Goal: Transaction & Acquisition: Purchase product/service

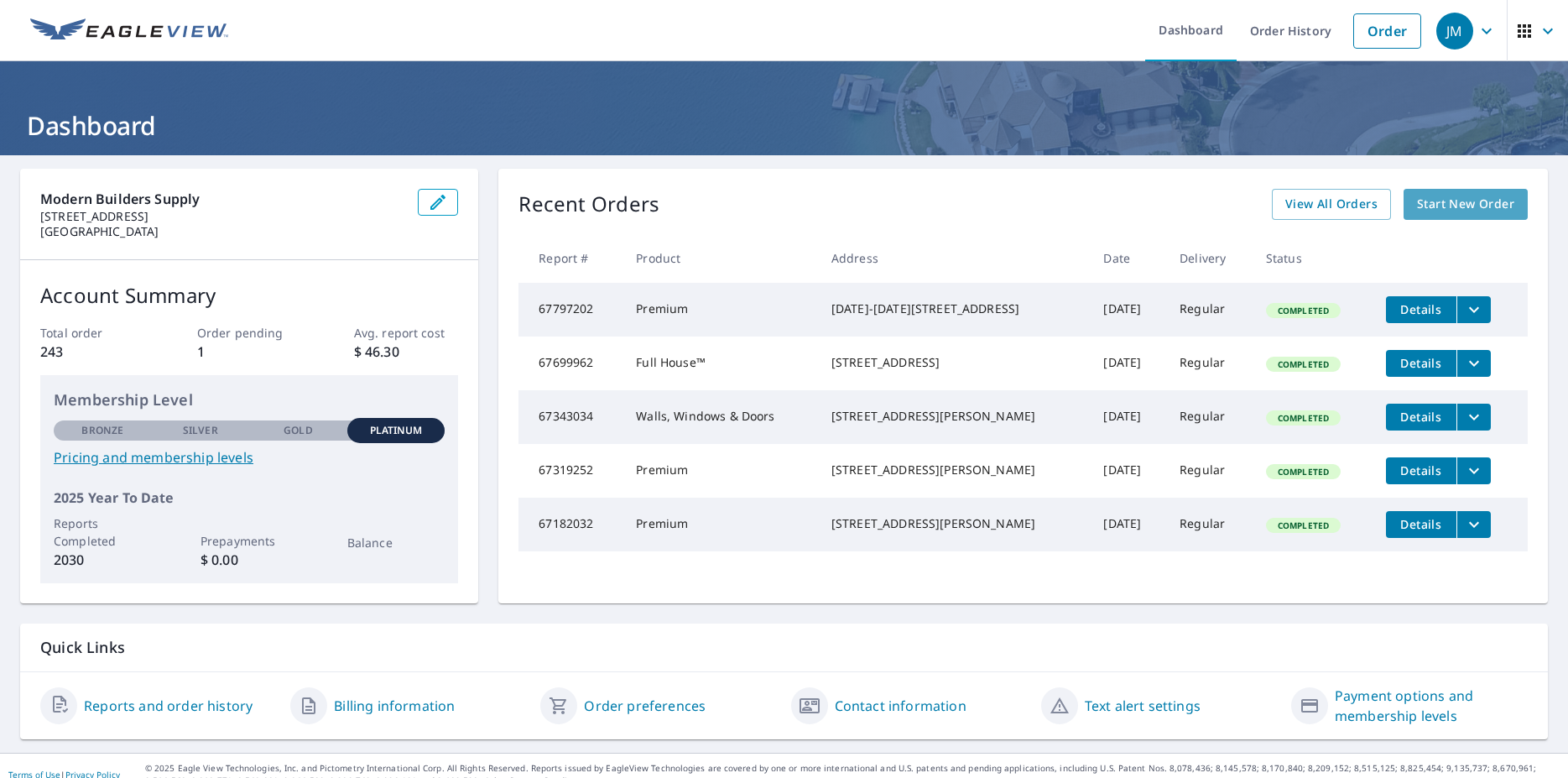
click at [1424, 208] on span "Start New Order" at bounding box center [1465, 204] width 97 height 21
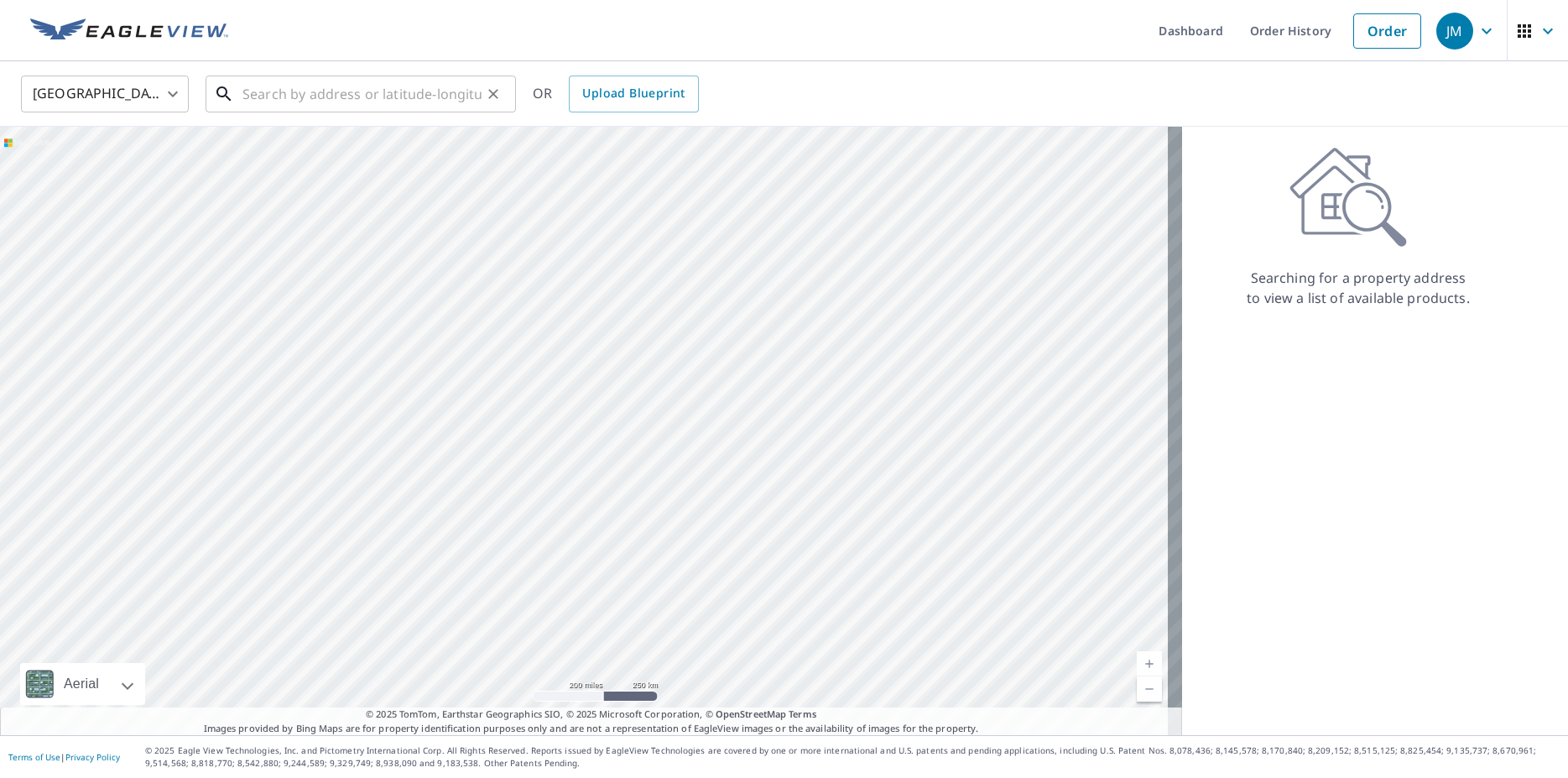
click at [303, 94] on input "text" at bounding box center [362, 94] width 239 height 47
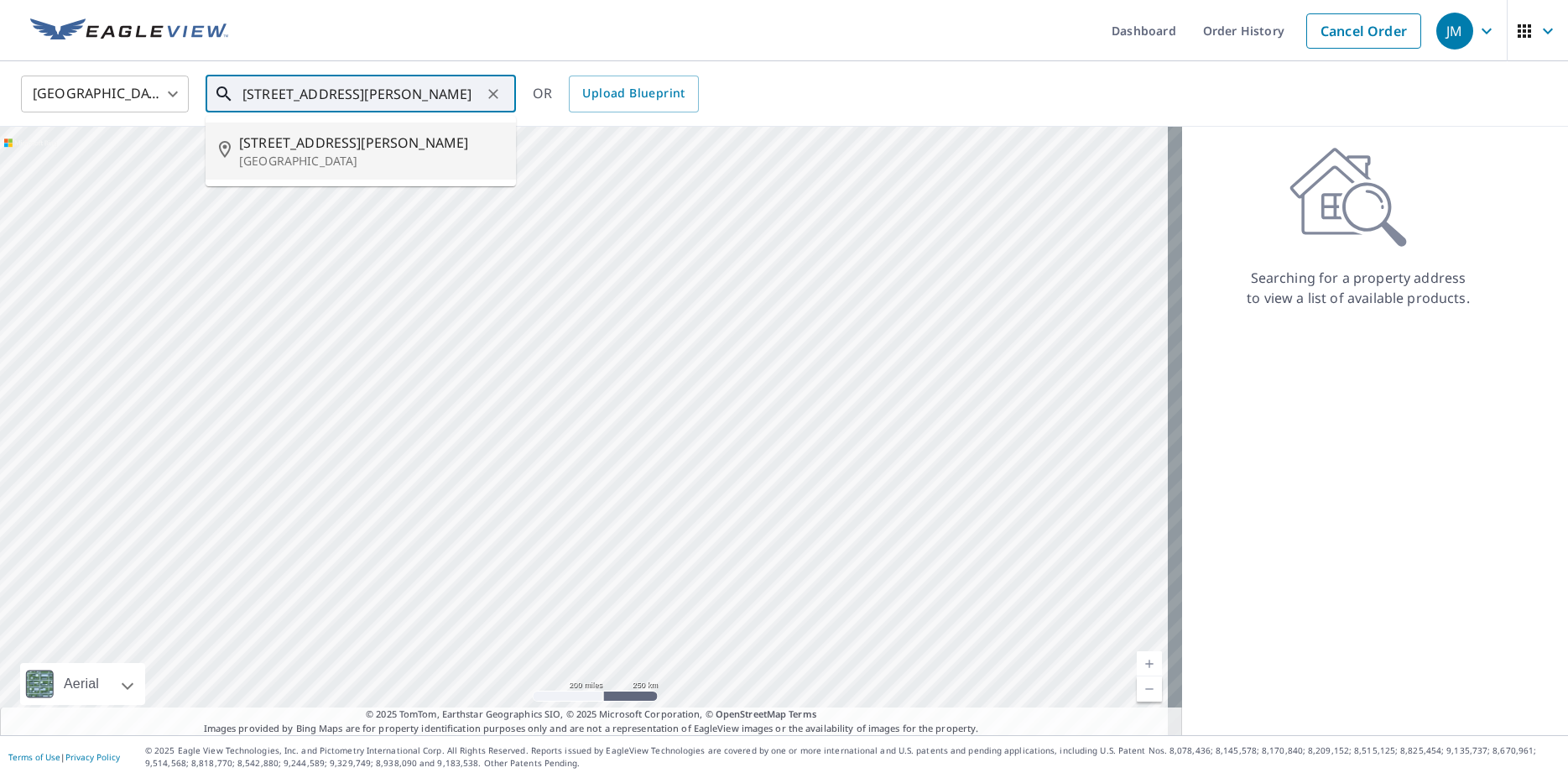
click at [249, 157] on p "[GEOGRAPHIC_DATA]" at bounding box center [370, 161] width 263 height 17
type input "[STREET_ADDRESS][PERSON_NAME]"
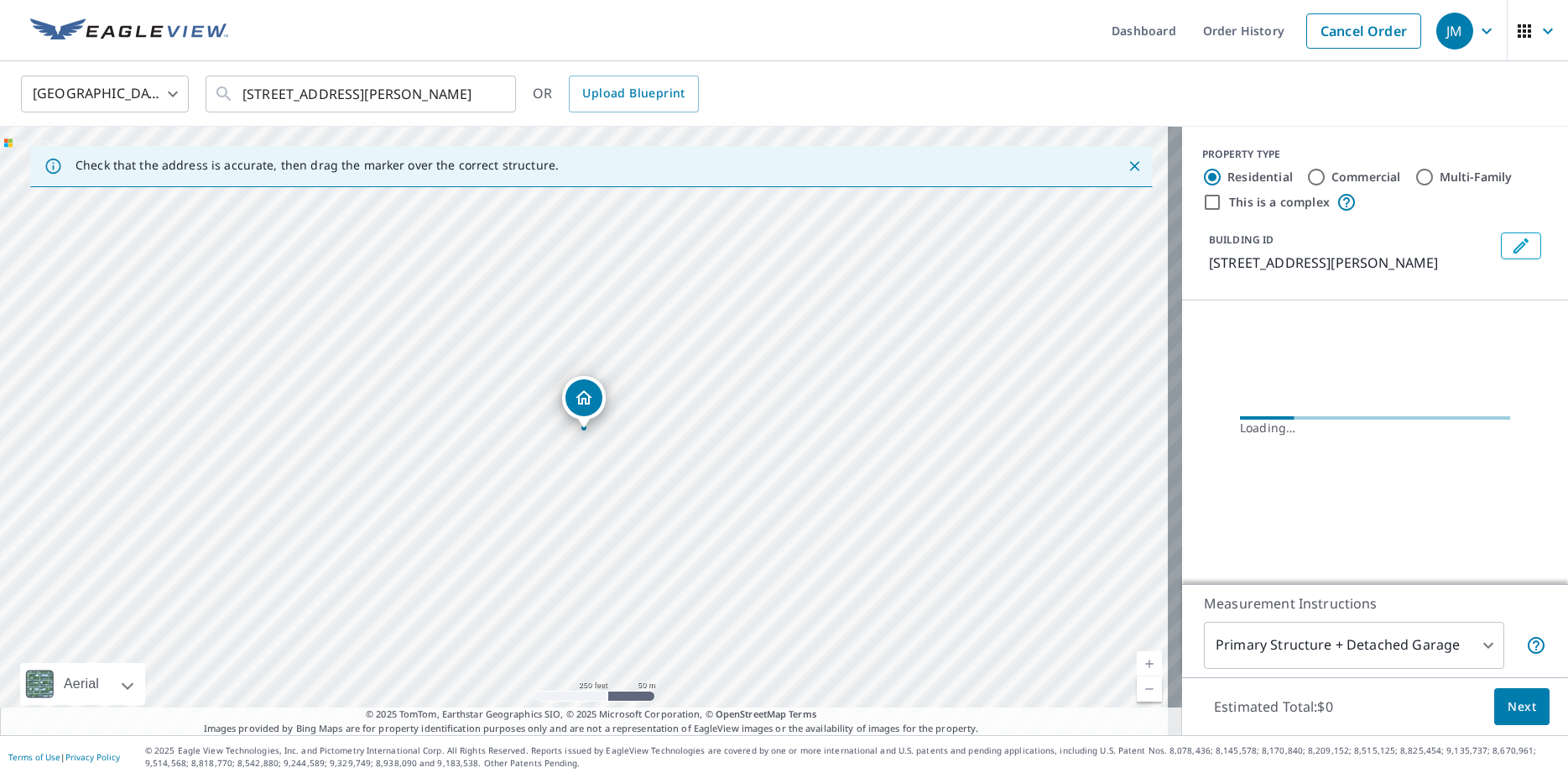
click at [583, 403] on icon "Dropped pin, building 1, Residential property, 804 Harriet Ave NW Canton, OH 44…" at bounding box center [584, 397] width 17 height 14
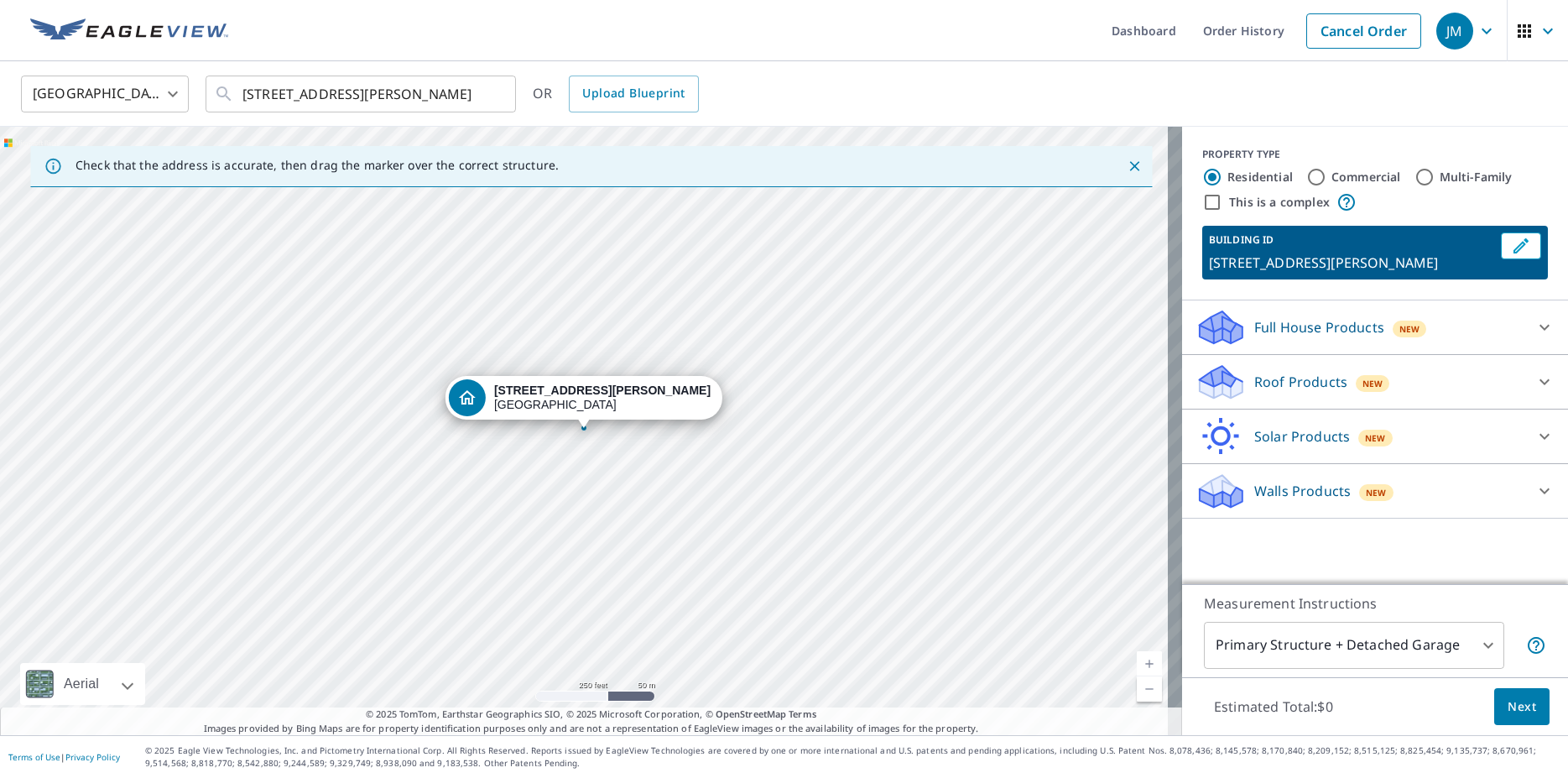
click at [1287, 389] on p "Roof Products" at bounding box center [1301, 381] width 94 height 20
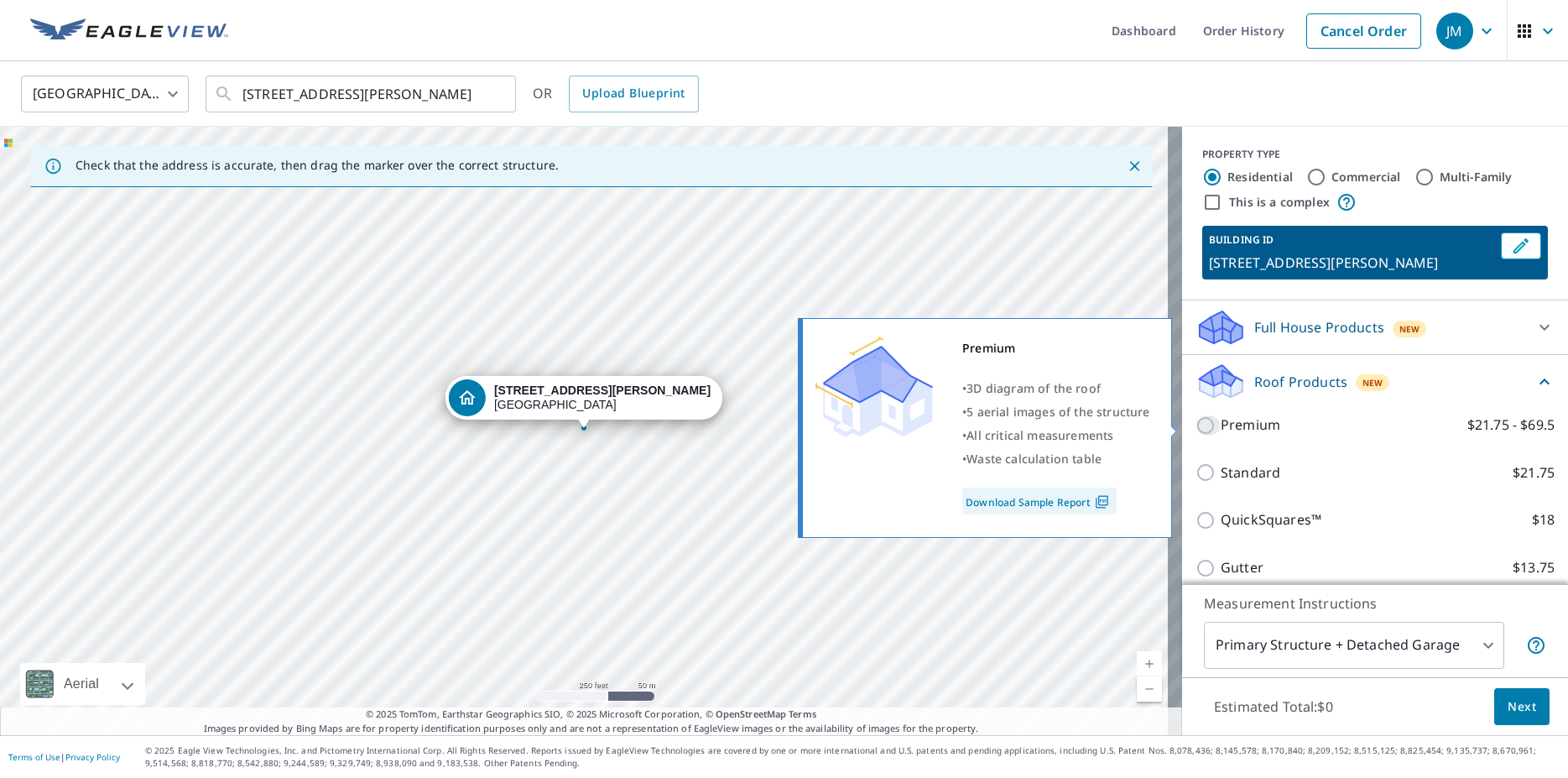
click at [1195, 426] on input "Premium $21.75 - $69.5" at bounding box center [1207, 425] width 25 height 20
checkbox input "true"
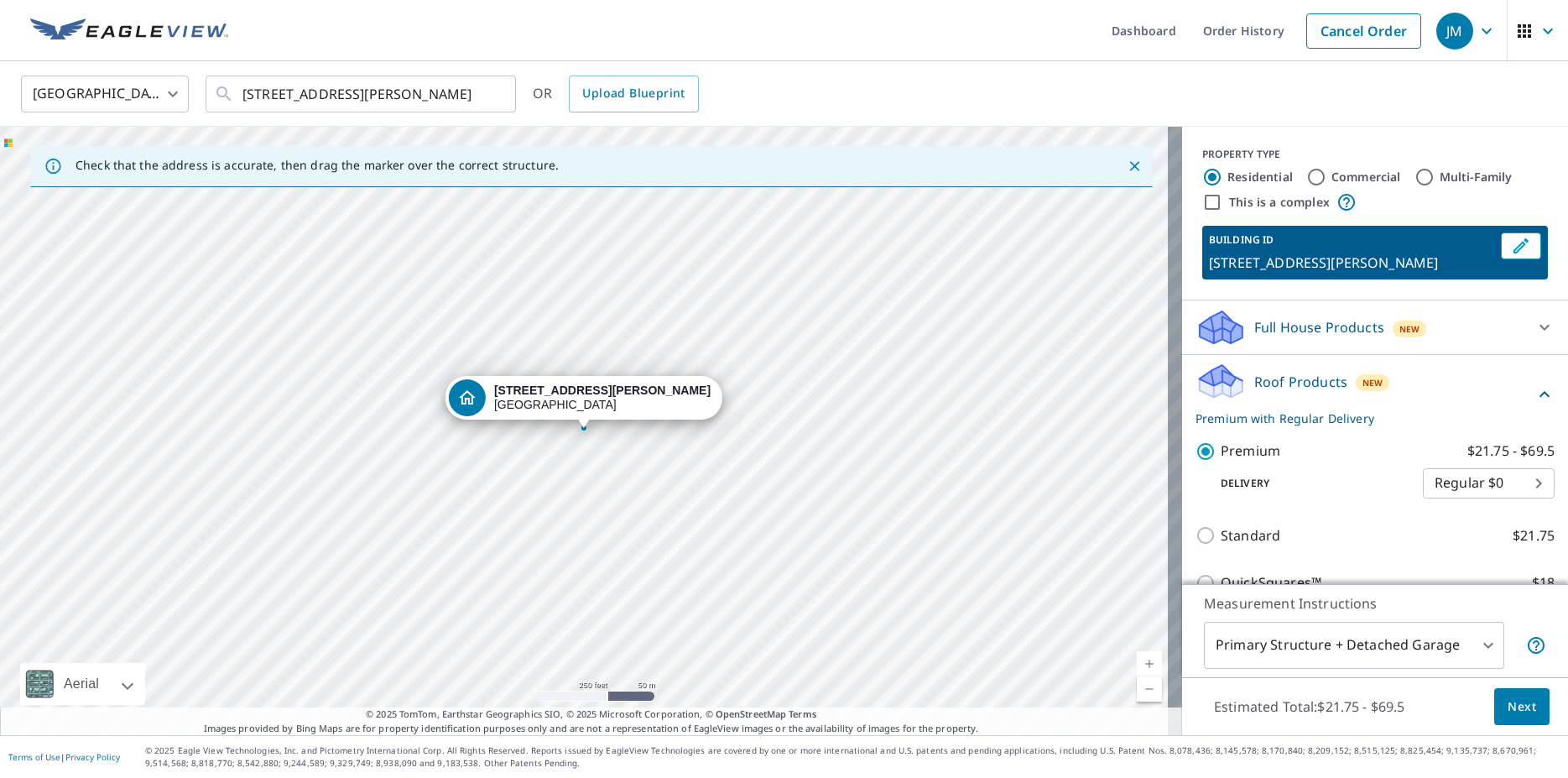
click at [1507, 707] on span "Next" at bounding box center [1521, 706] width 29 height 21
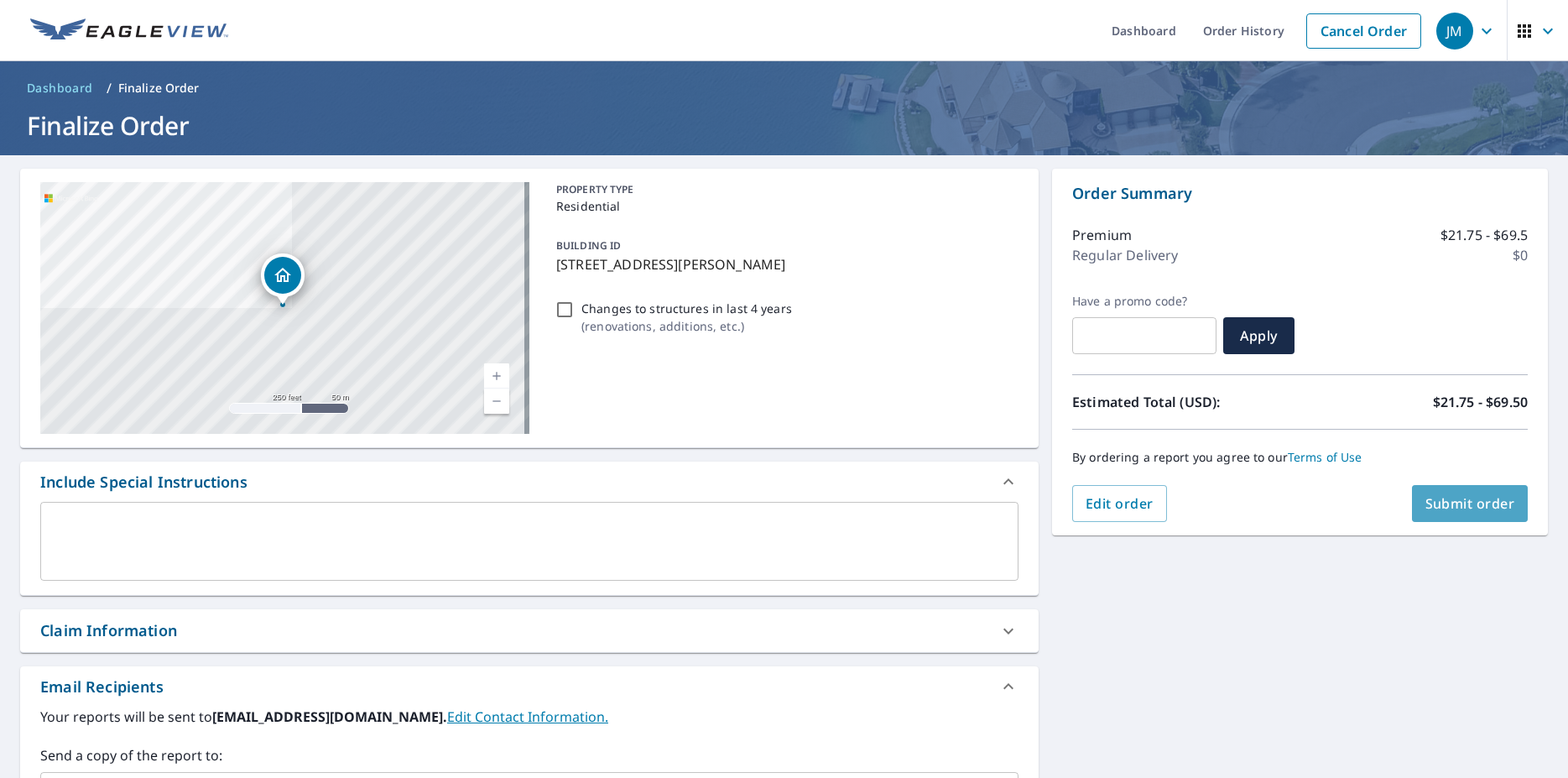
click at [1436, 506] on span "Submit order" at bounding box center [1470, 503] width 90 height 18
checkbox input "true"
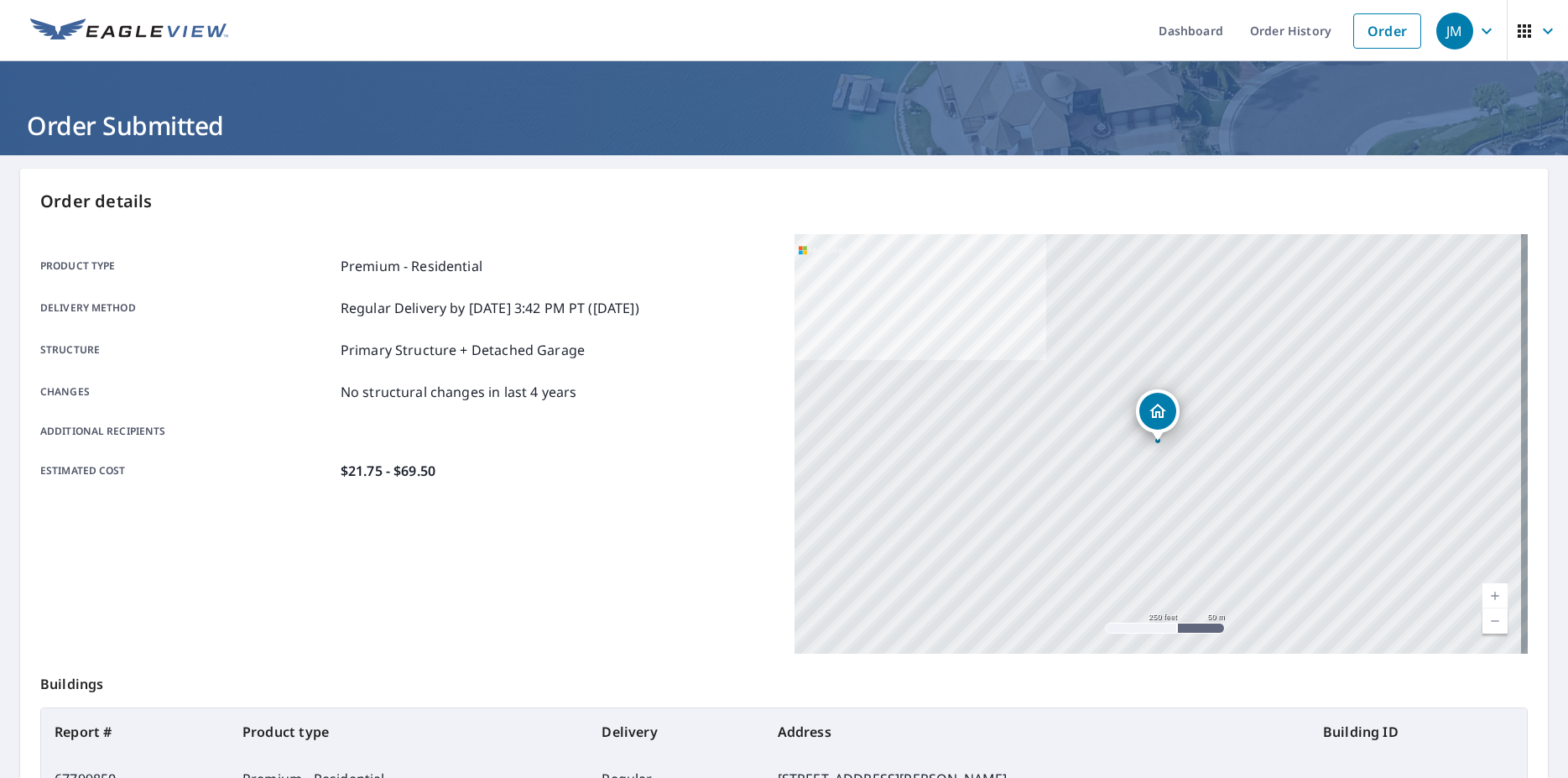
scroll to position [210, 0]
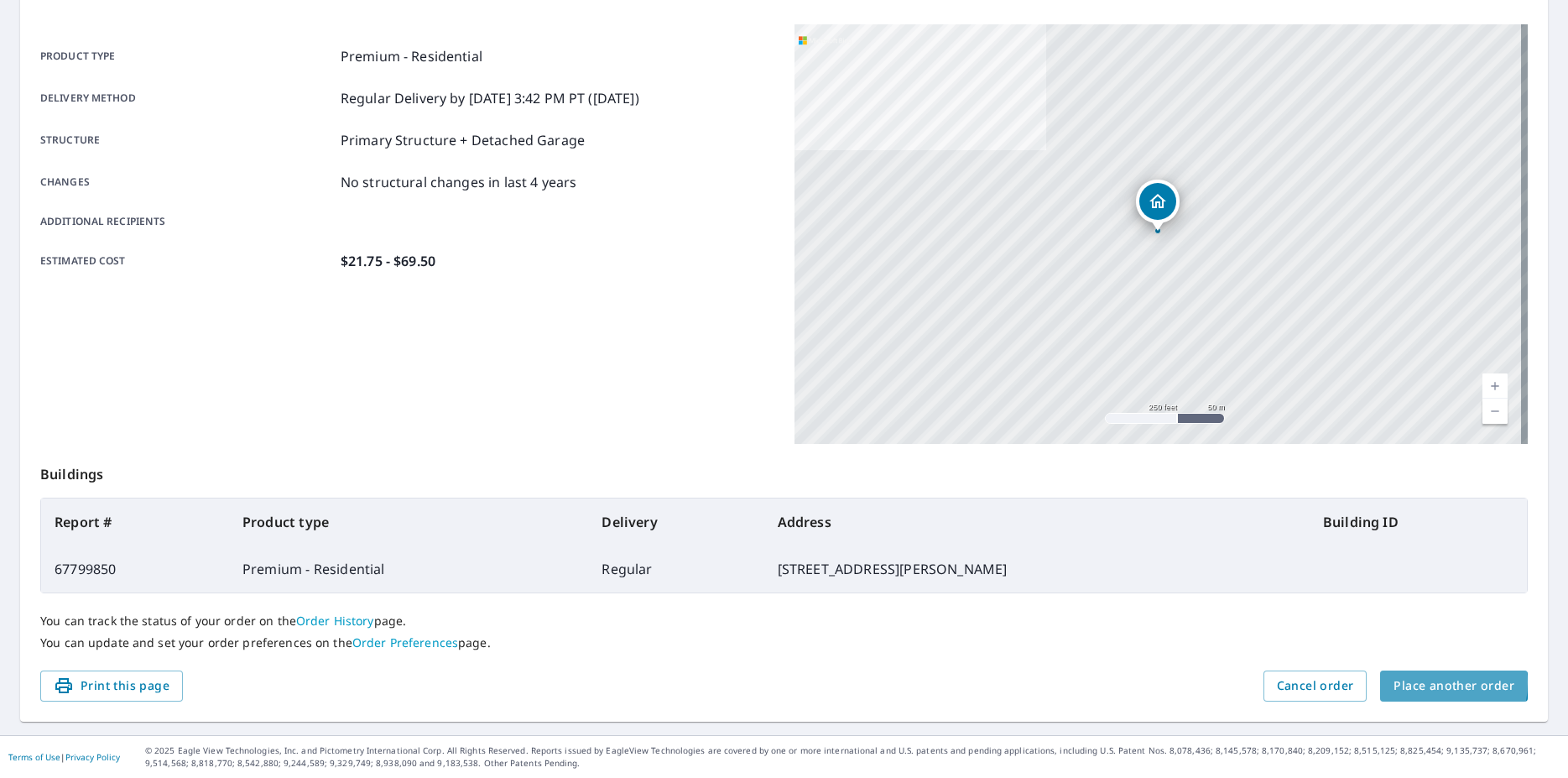
click at [1407, 682] on span "Place another order" at bounding box center [1453, 685] width 121 height 21
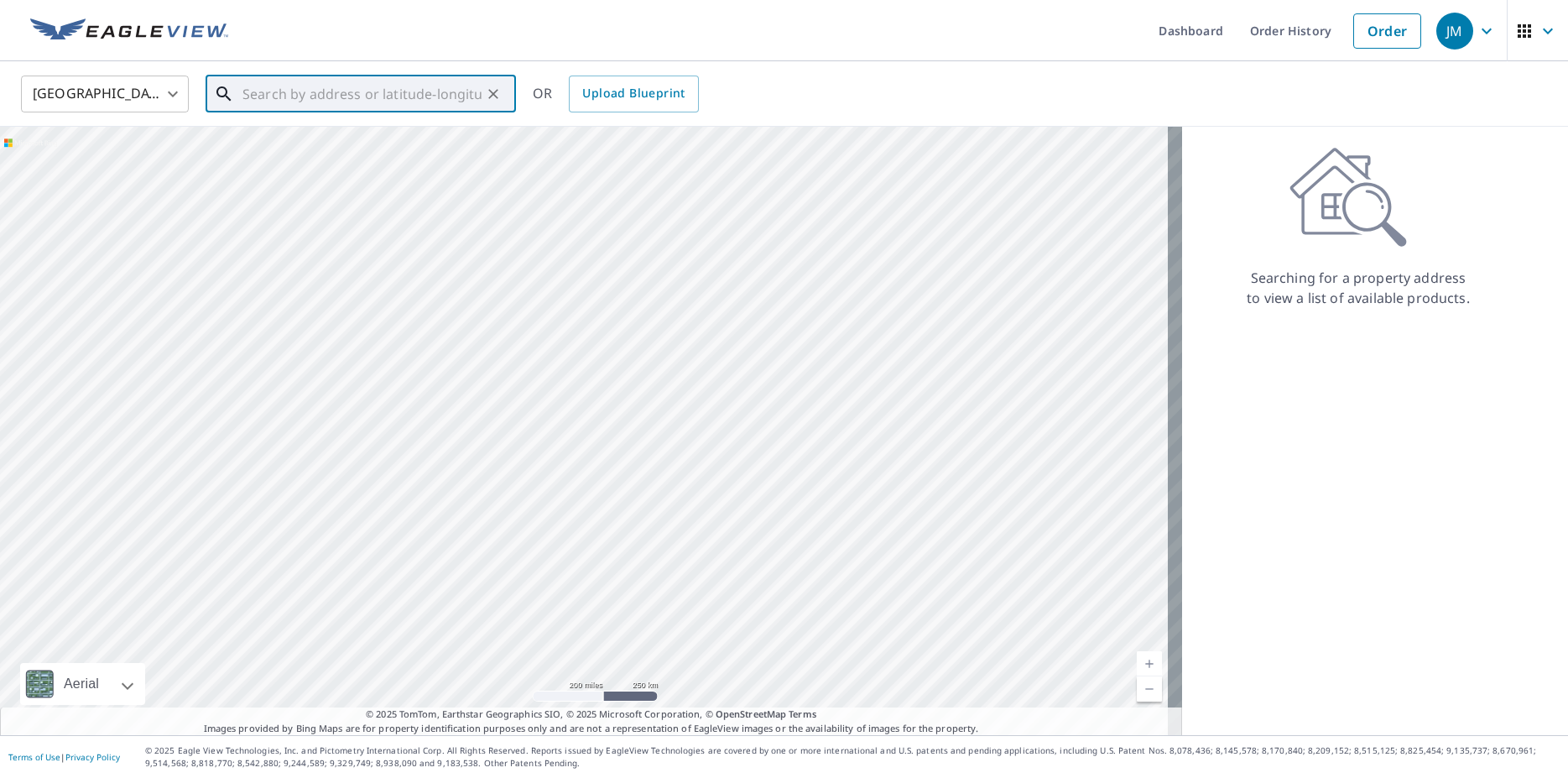
click at [282, 95] on input "text" at bounding box center [362, 94] width 239 height 47
click at [292, 158] on p "[GEOGRAPHIC_DATA]" at bounding box center [370, 161] width 263 height 17
type input "[STREET_ADDRESS]"
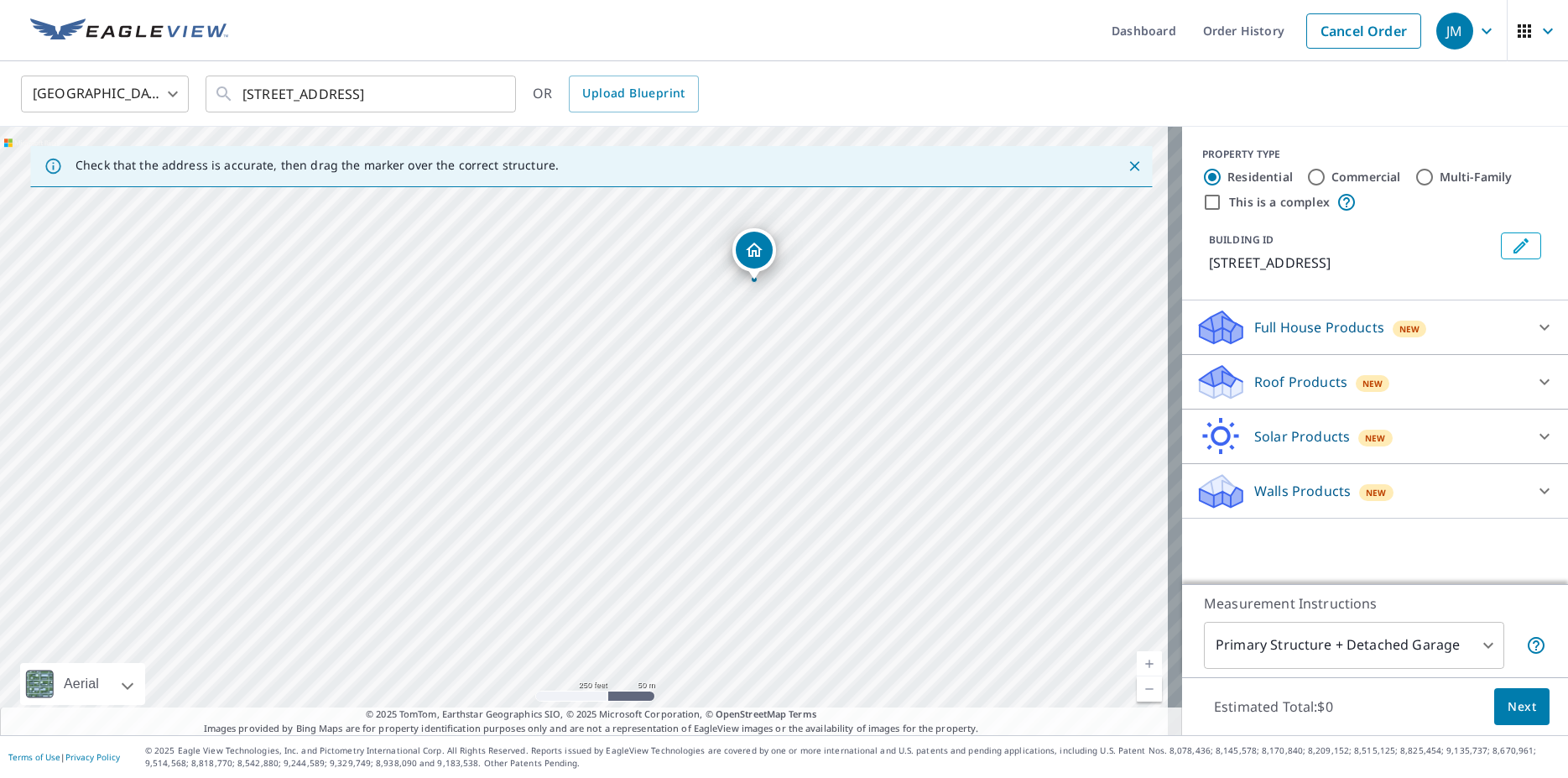
drag, startPoint x: 975, startPoint y: 385, endPoint x: 639, endPoint y: 409, distance: 336.9
click at [642, 411] on div "[STREET_ADDRESS]" at bounding box center [591, 431] width 1181 height 608
click at [742, 241] on div "[STREET_ADDRESS]" at bounding box center [591, 431] width 1181 height 608
click at [584, 400] on icon "Dropped pin, building 1, Residential property, 2212 8th St NE Canton, OH 44704" at bounding box center [583, 397] width 20 height 20
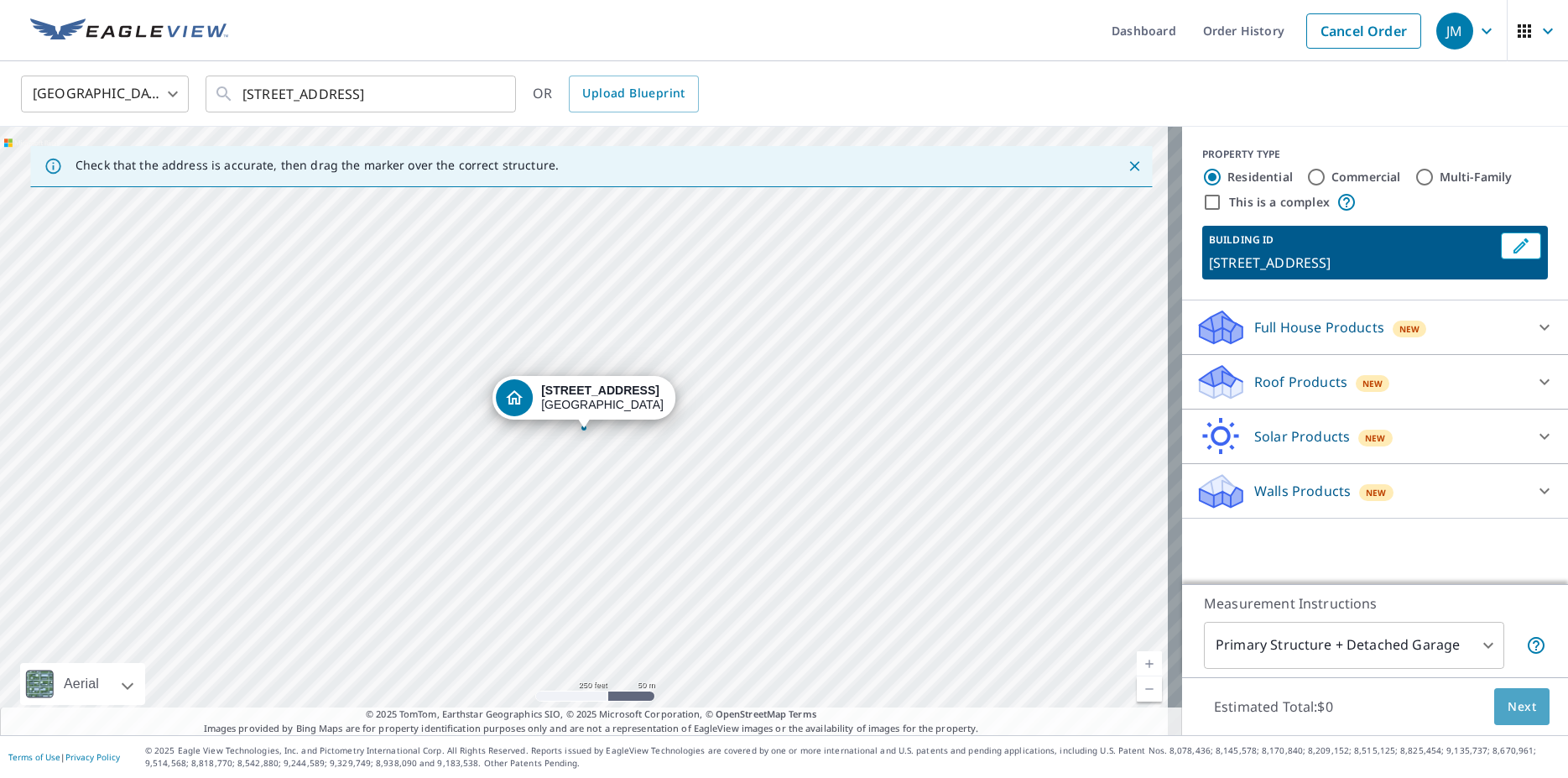
click at [1508, 698] on span "Next" at bounding box center [1521, 706] width 29 height 21
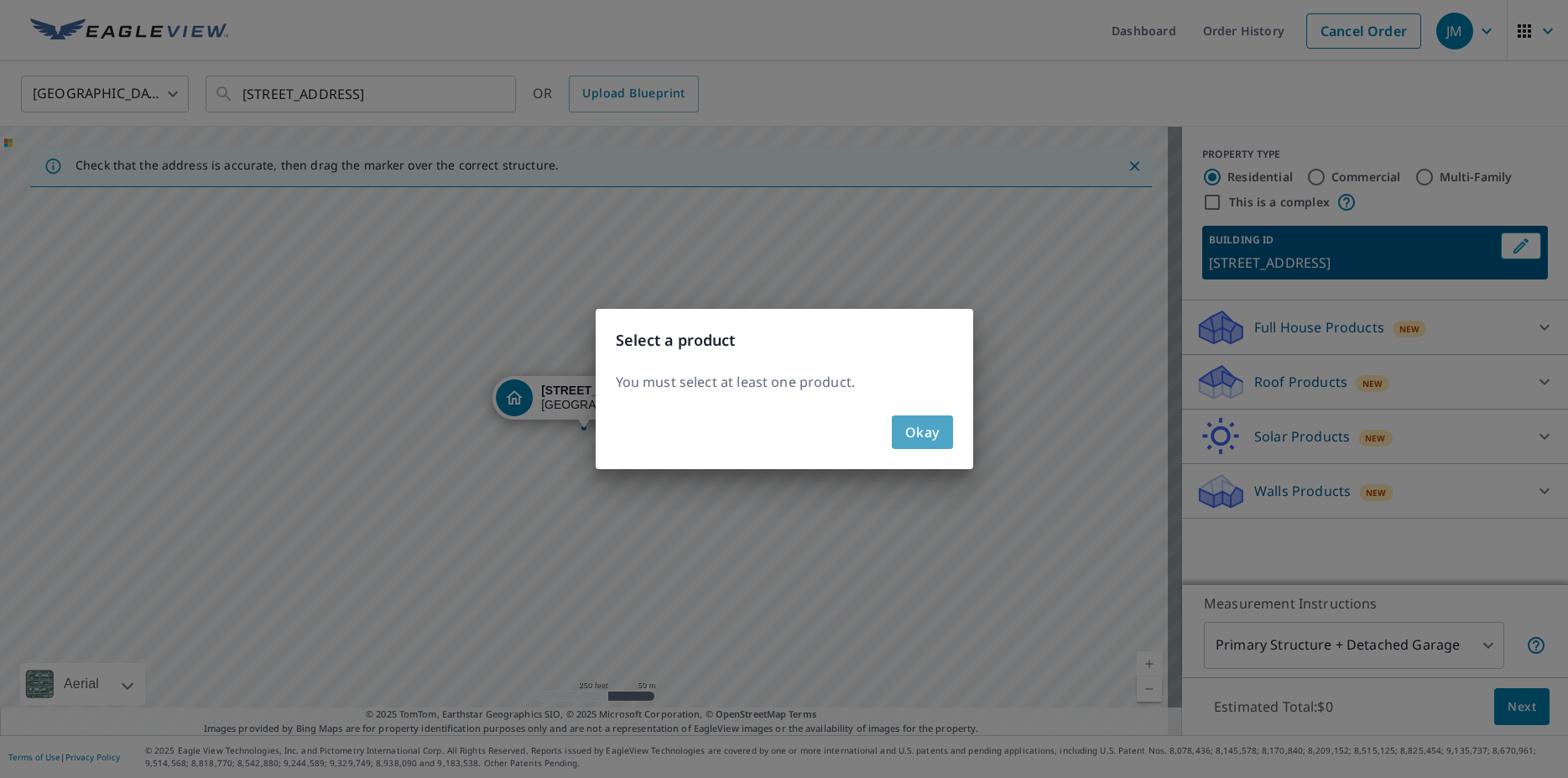
click at [923, 431] on span "Okay" at bounding box center [922, 431] width 34 height 24
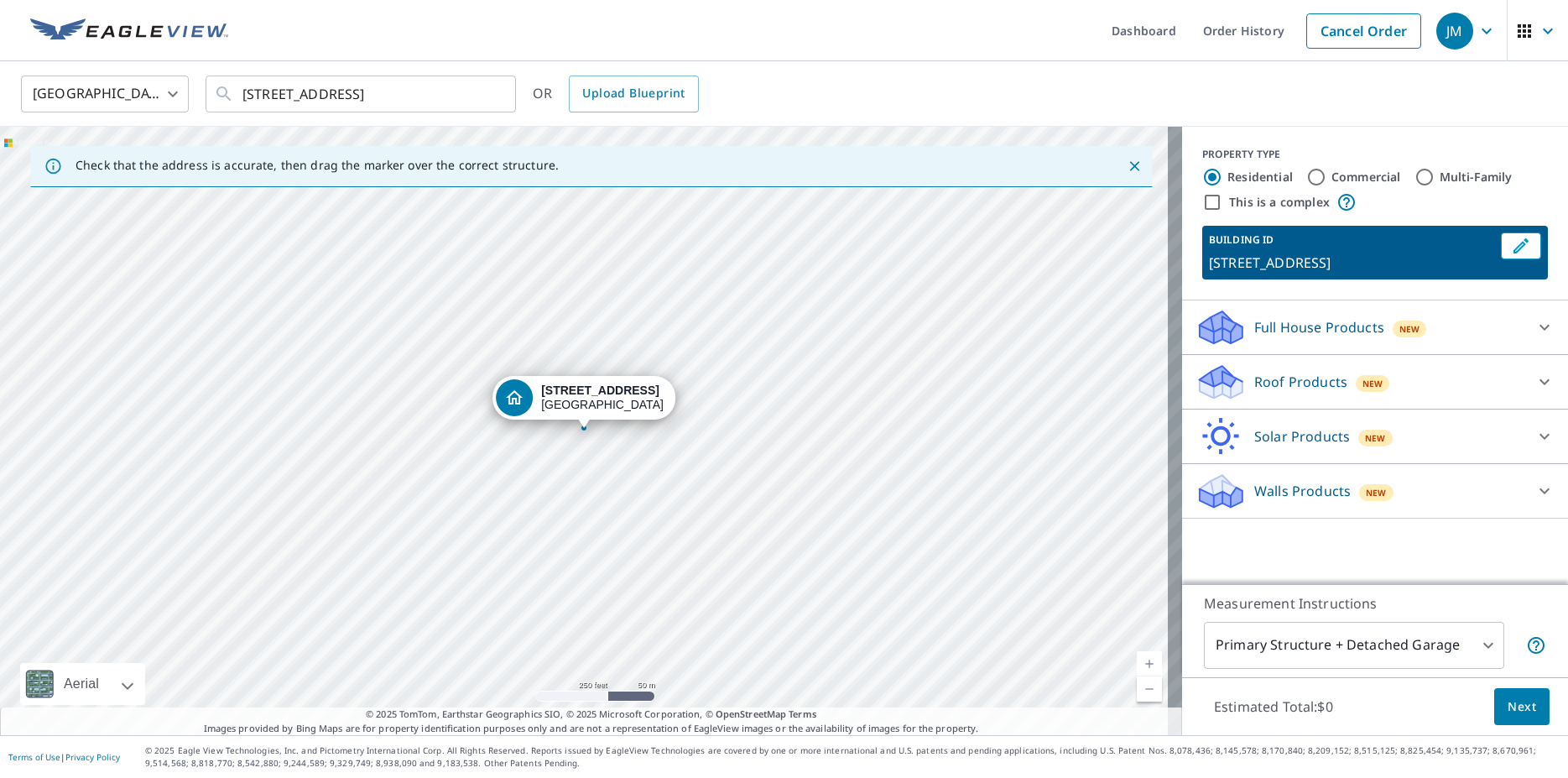
click at [1534, 380] on icon at bounding box center [1543, 381] width 20 height 20
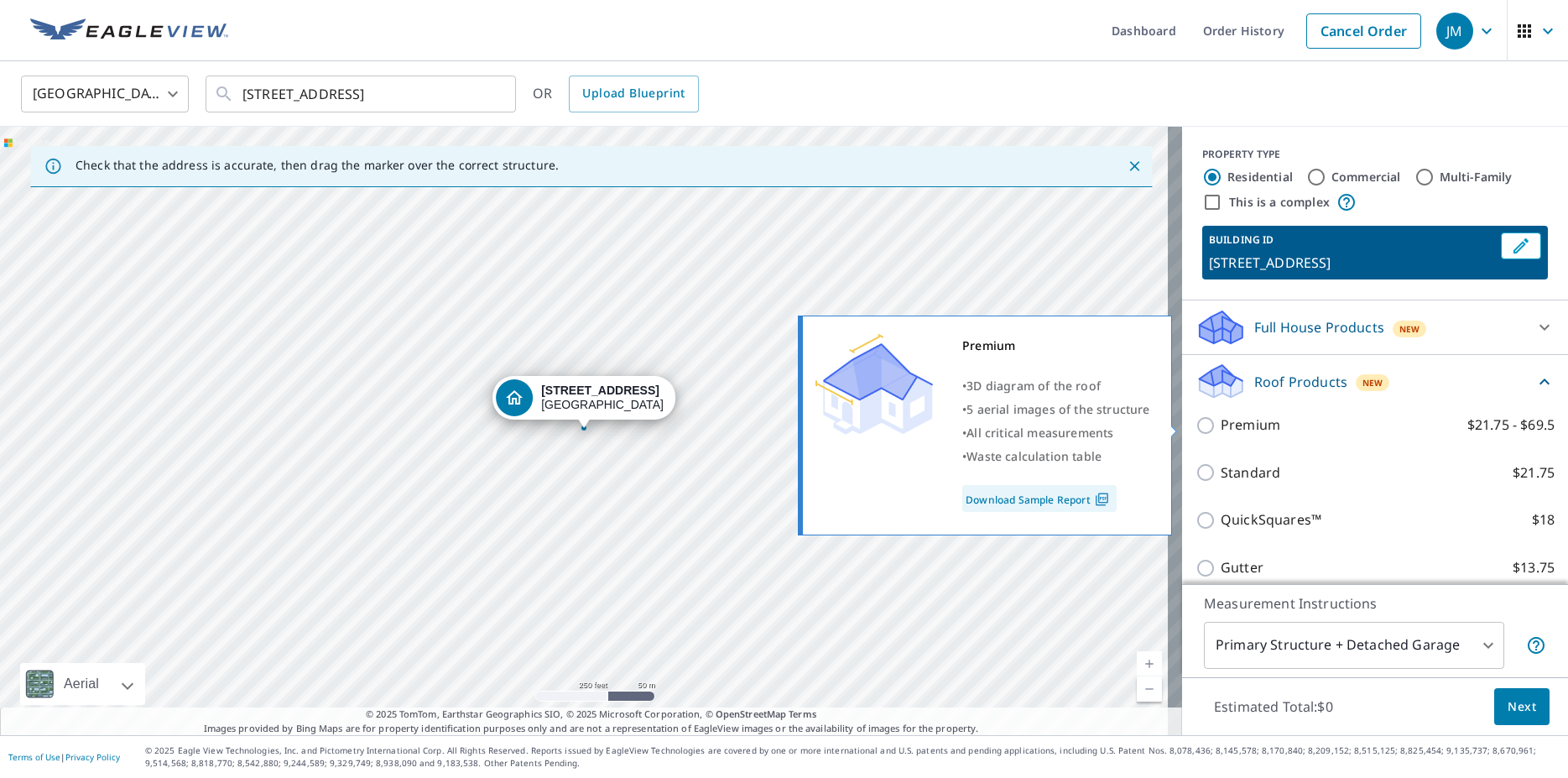
click at [1195, 426] on input "Premium $21.75 - $69.5" at bounding box center [1207, 425] width 25 height 20
checkbox input "true"
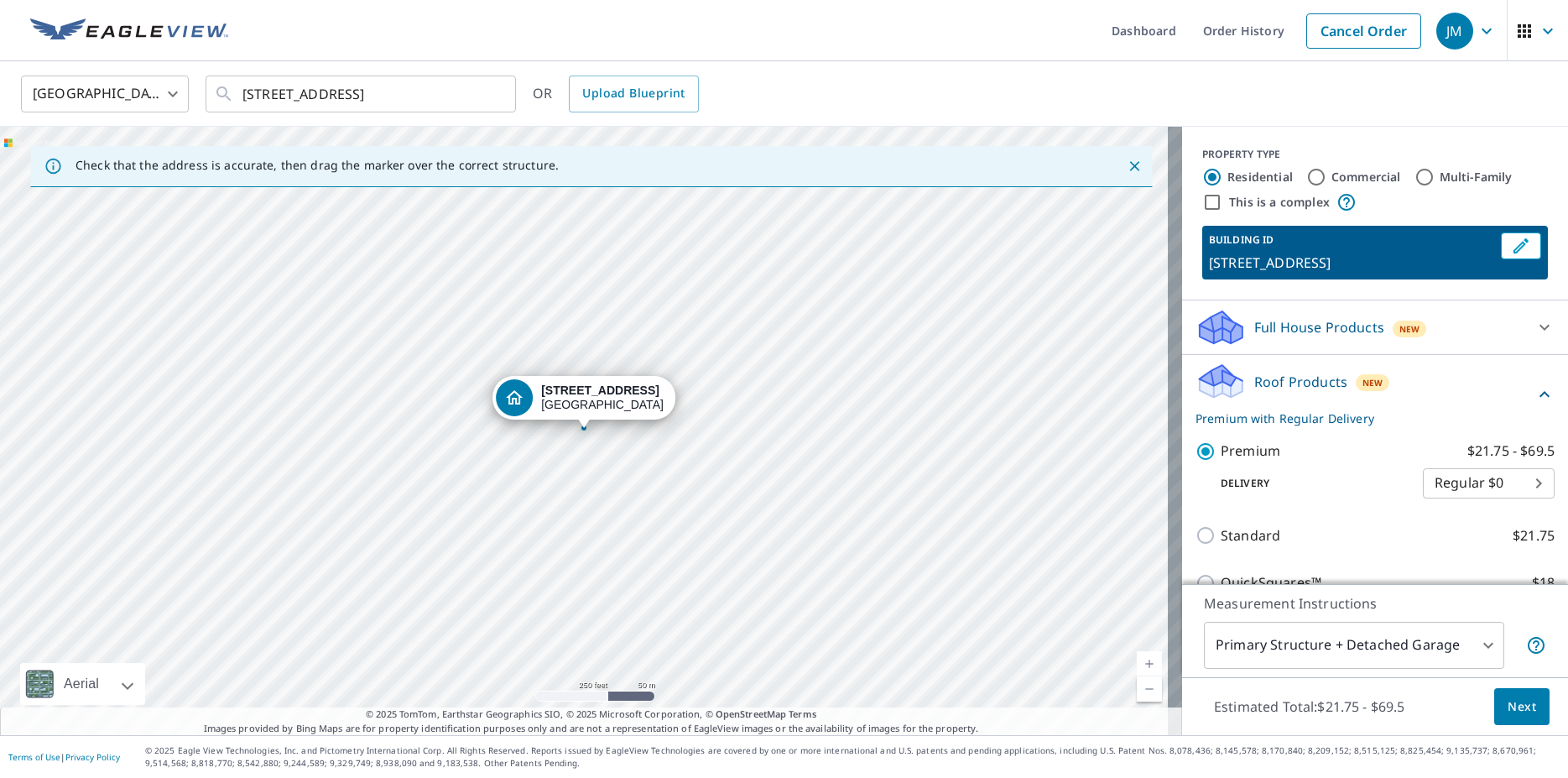
click at [1507, 703] on span "Next" at bounding box center [1521, 706] width 29 height 21
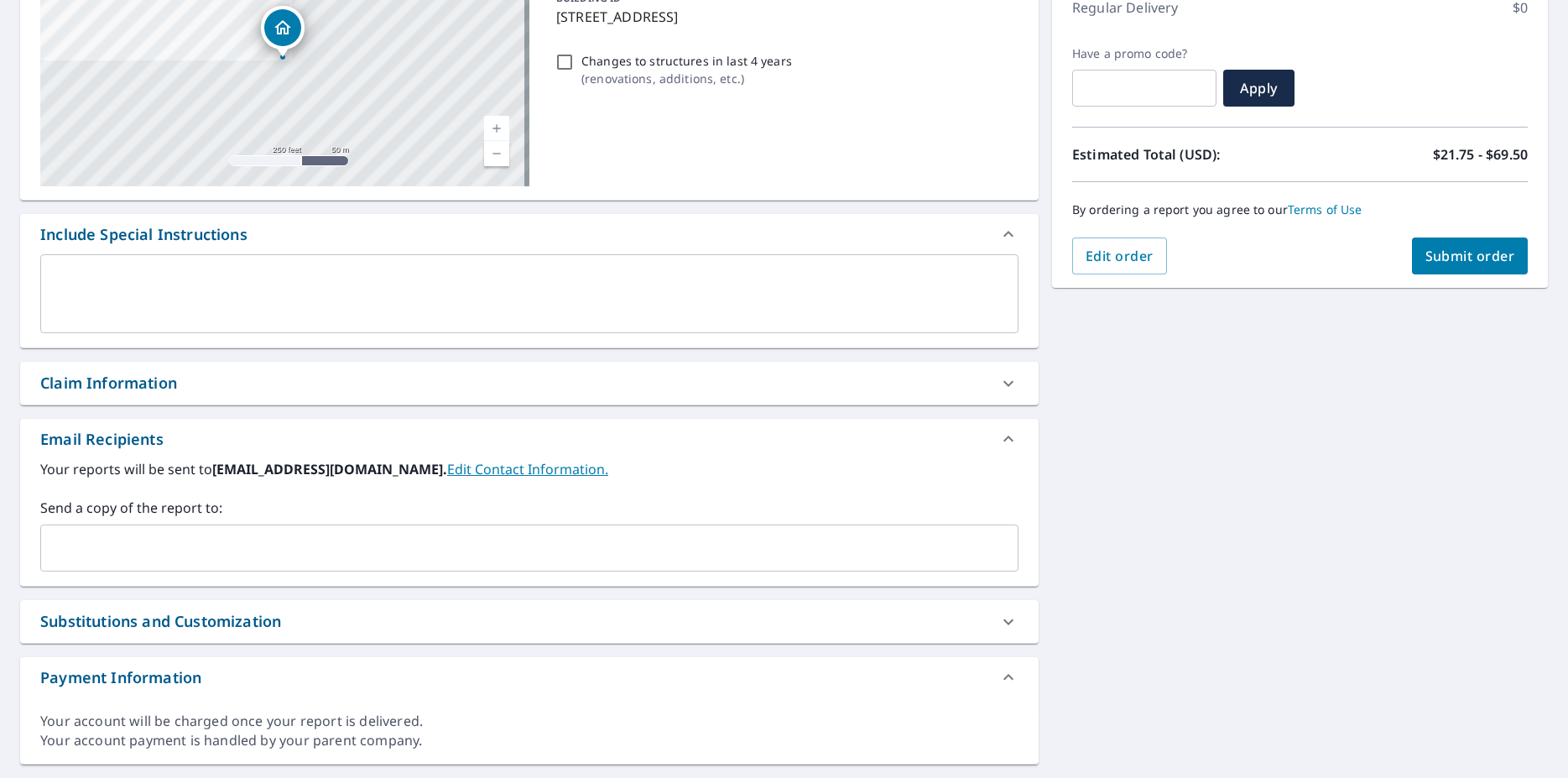
scroll to position [290, 0]
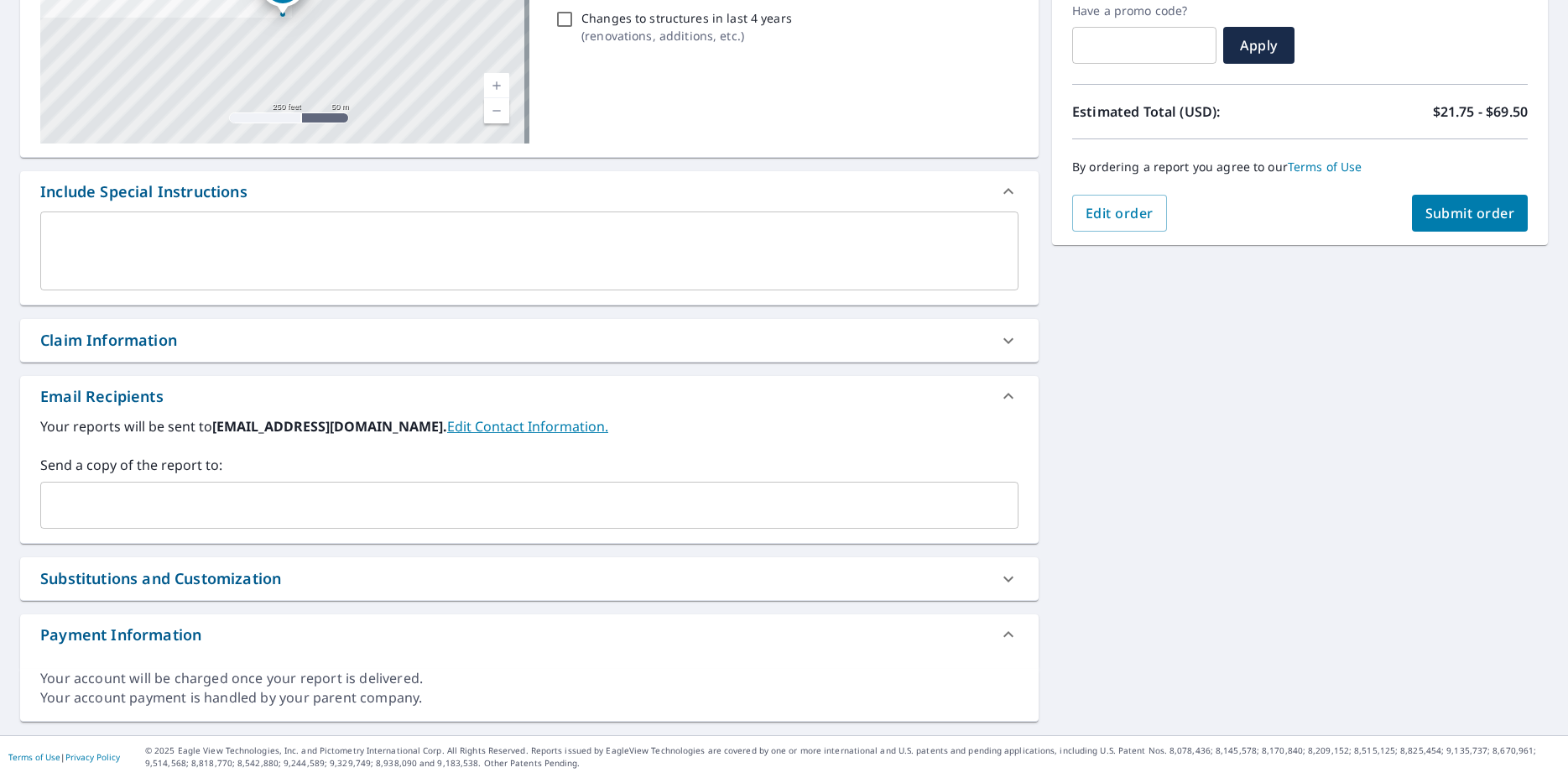
click at [1425, 213] on span "Submit order" at bounding box center [1470, 213] width 90 height 18
checkbox input "true"
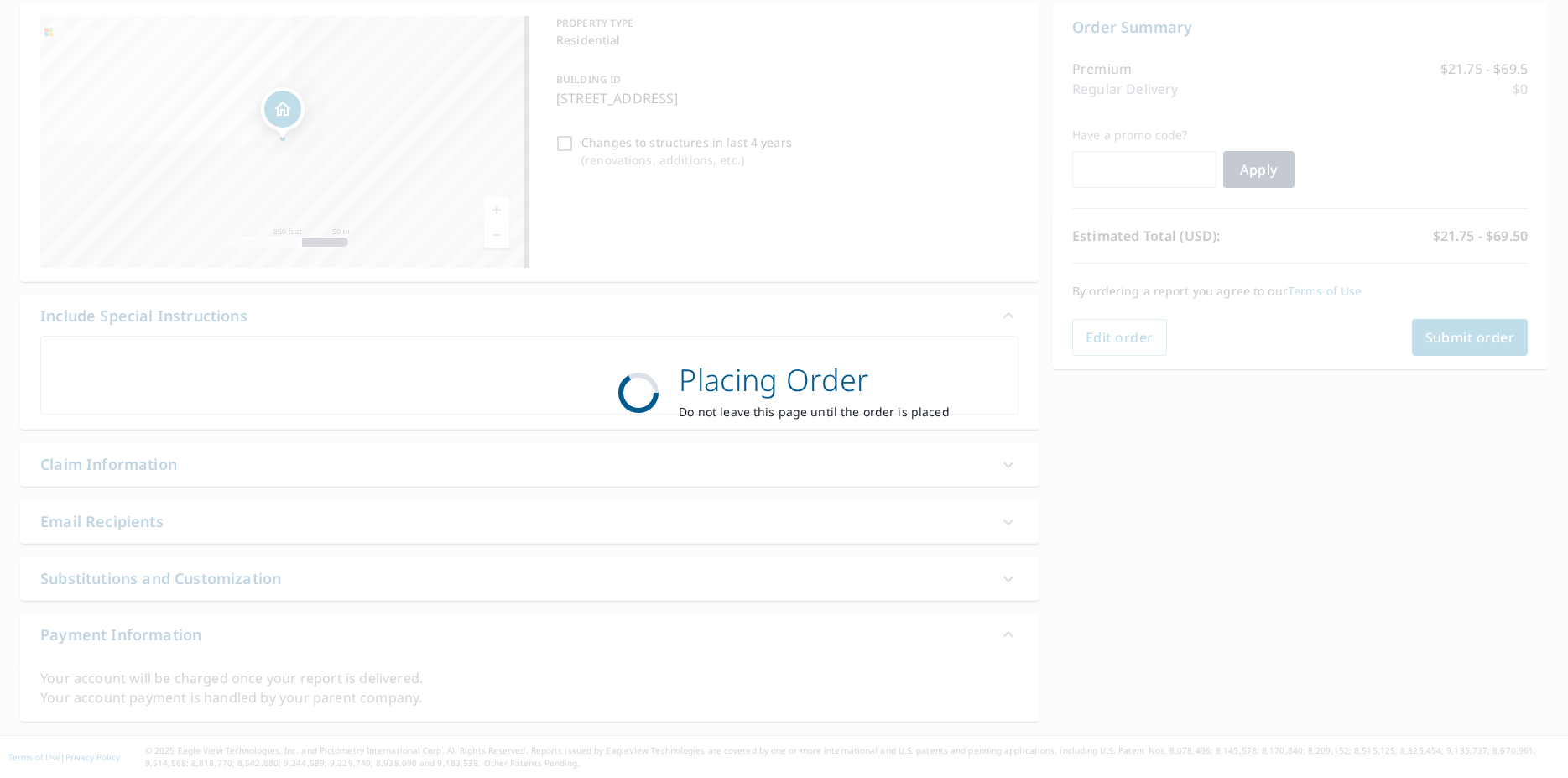
scroll to position [166, 0]
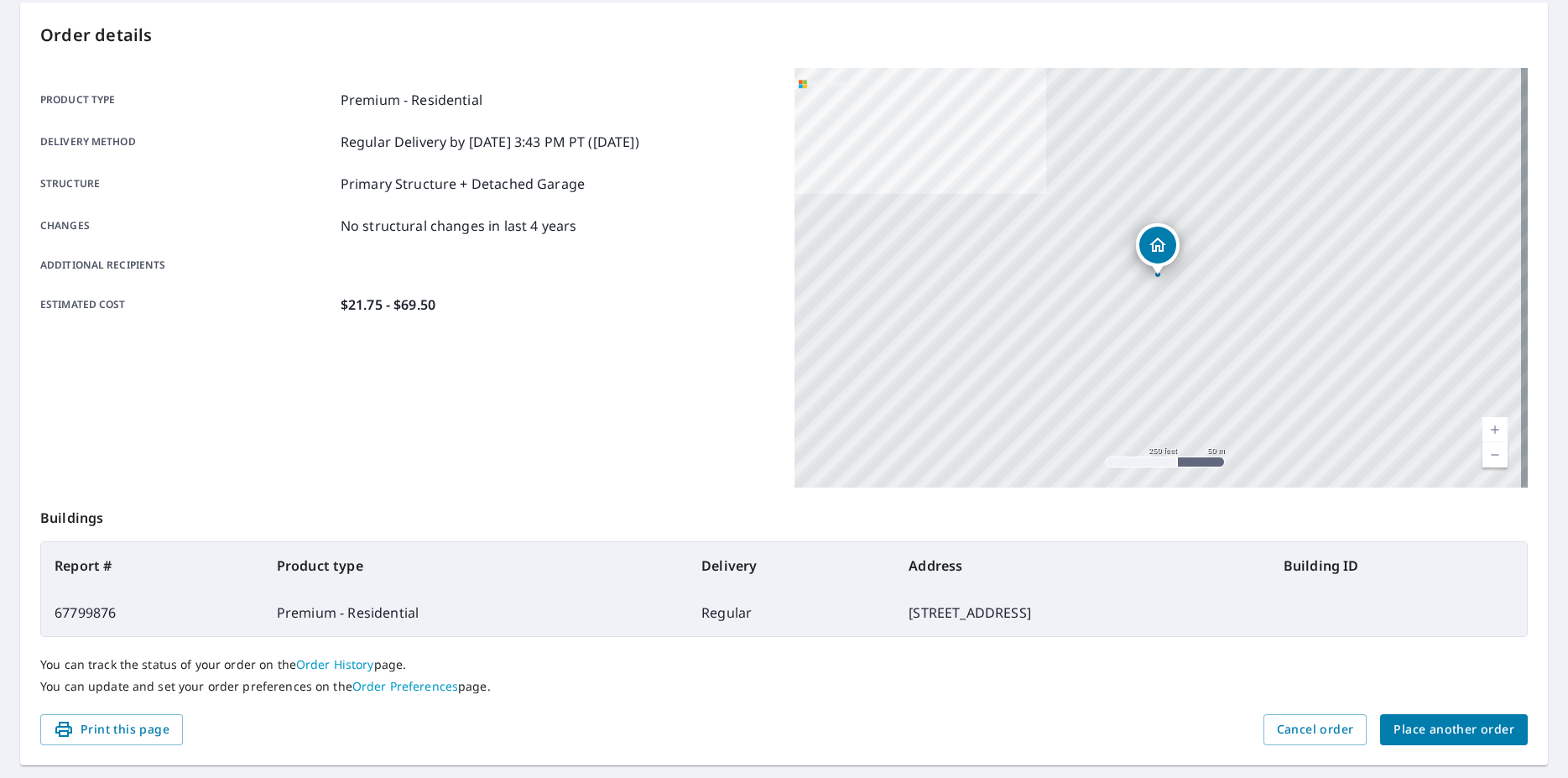
click at [1436, 728] on span "Place another order" at bounding box center [1453, 729] width 121 height 21
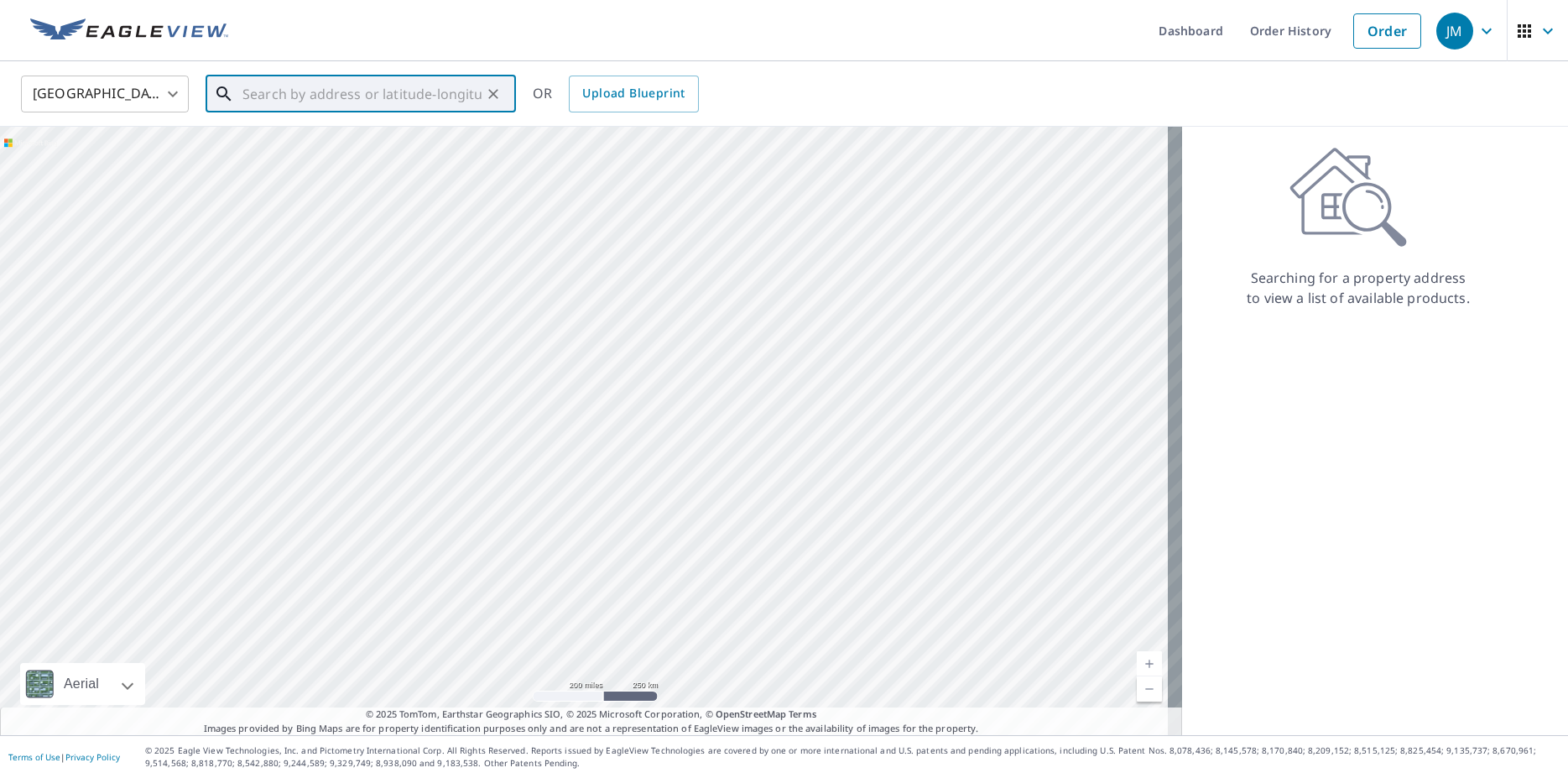
click at [312, 89] on input "text" at bounding box center [362, 94] width 239 height 47
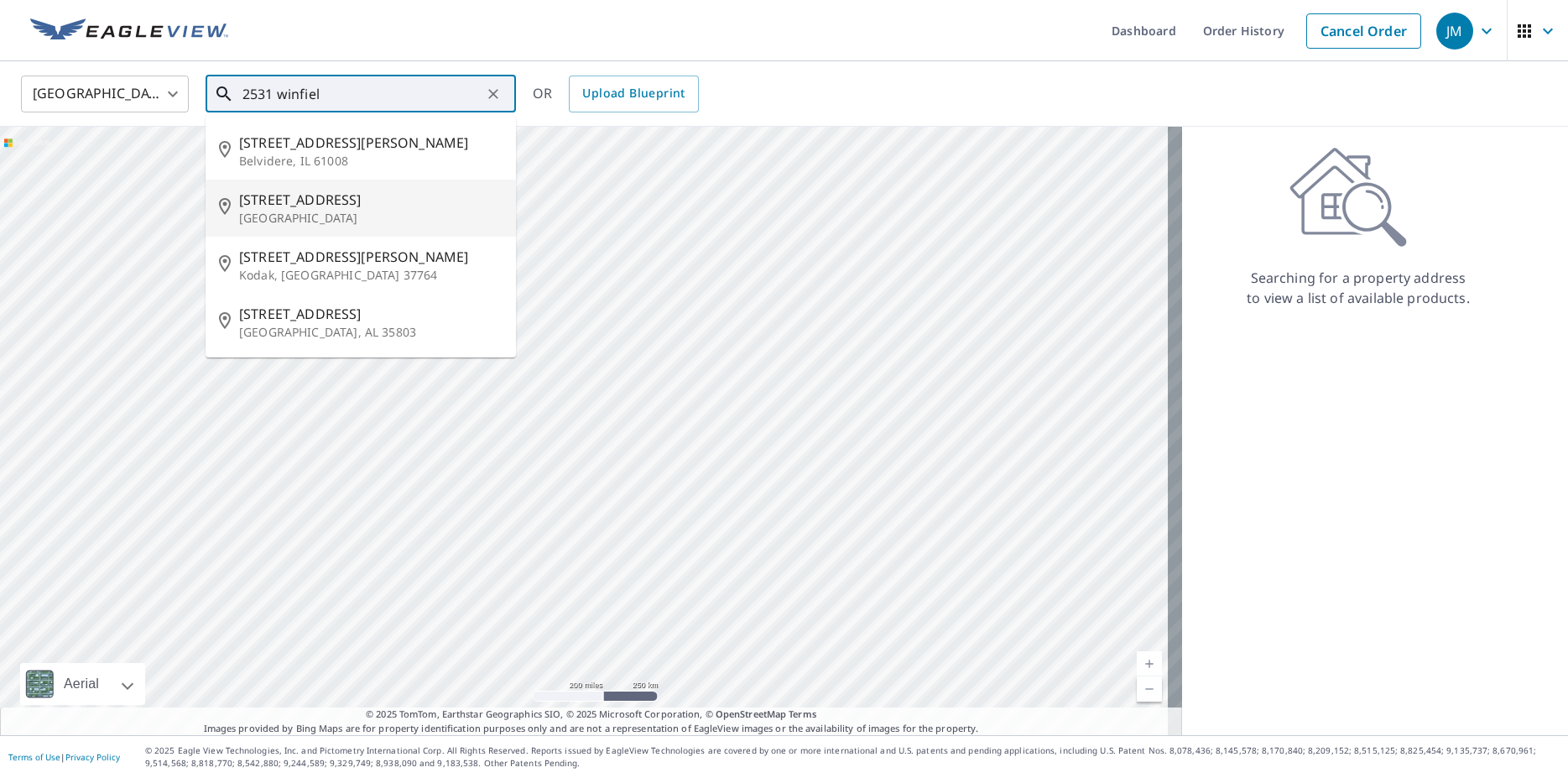
click at [305, 209] on span "[STREET_ADDRESS]" at bounding box center [370, 200] width 263 height 20
type input "[STREET_ADDRESS]"
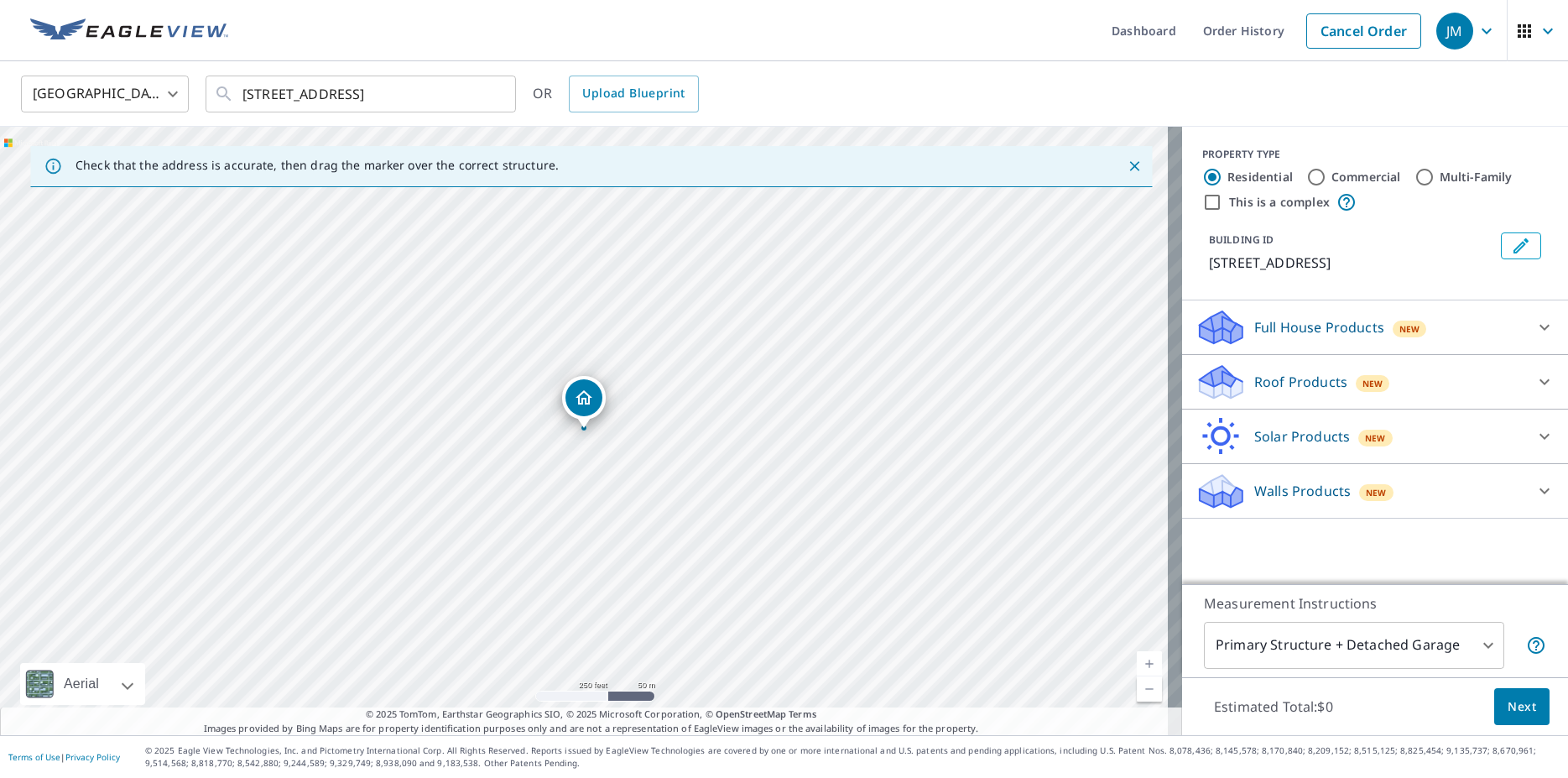
click at [1534, 382] on icon at bounding box center [1543, 381] width 20 height 20
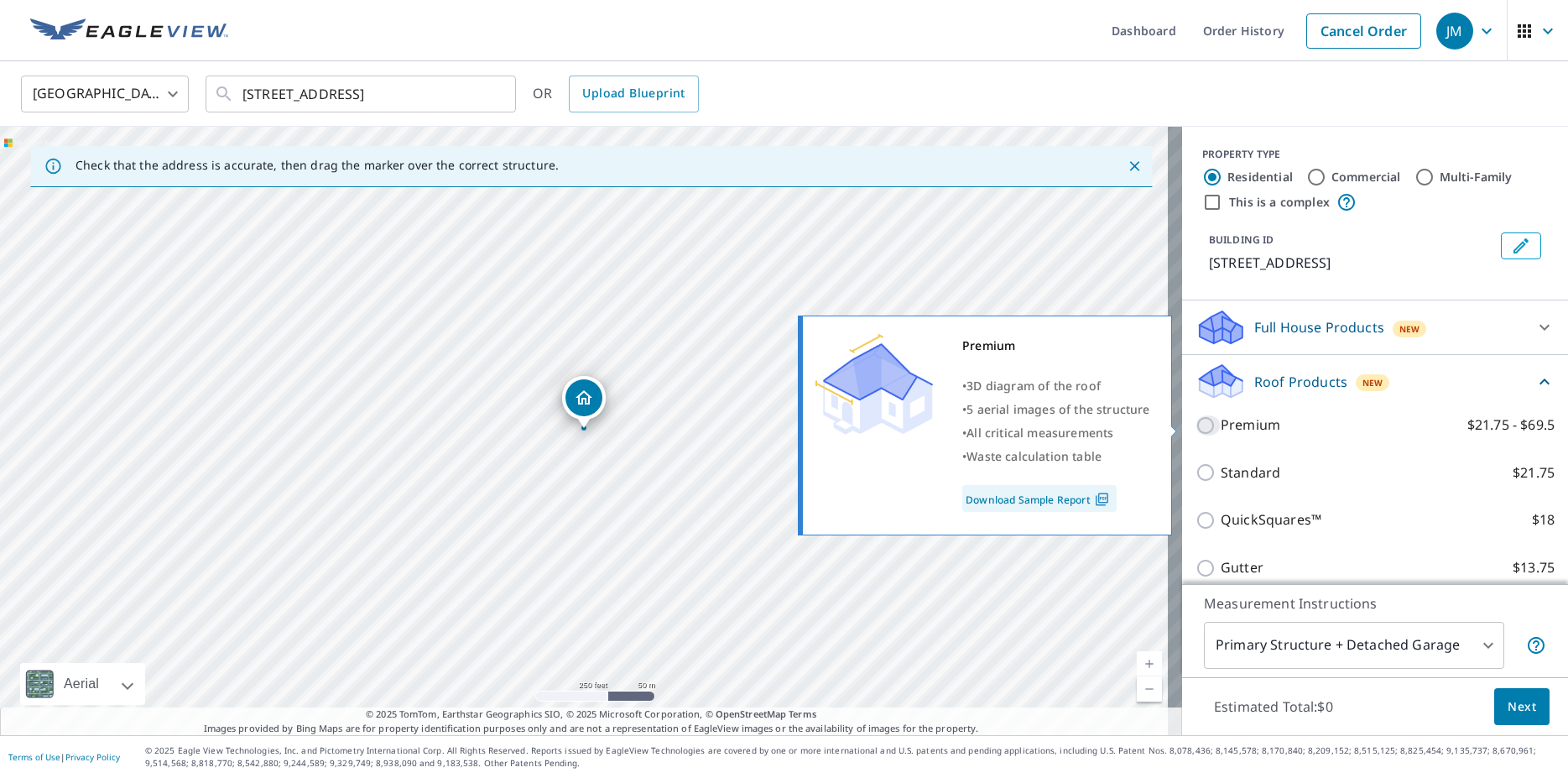
click at [1195, 426] on input "Premium $21.75 - $69.5" at bounding box center [1207, 425] width 25 height 20
checkbox input "true"
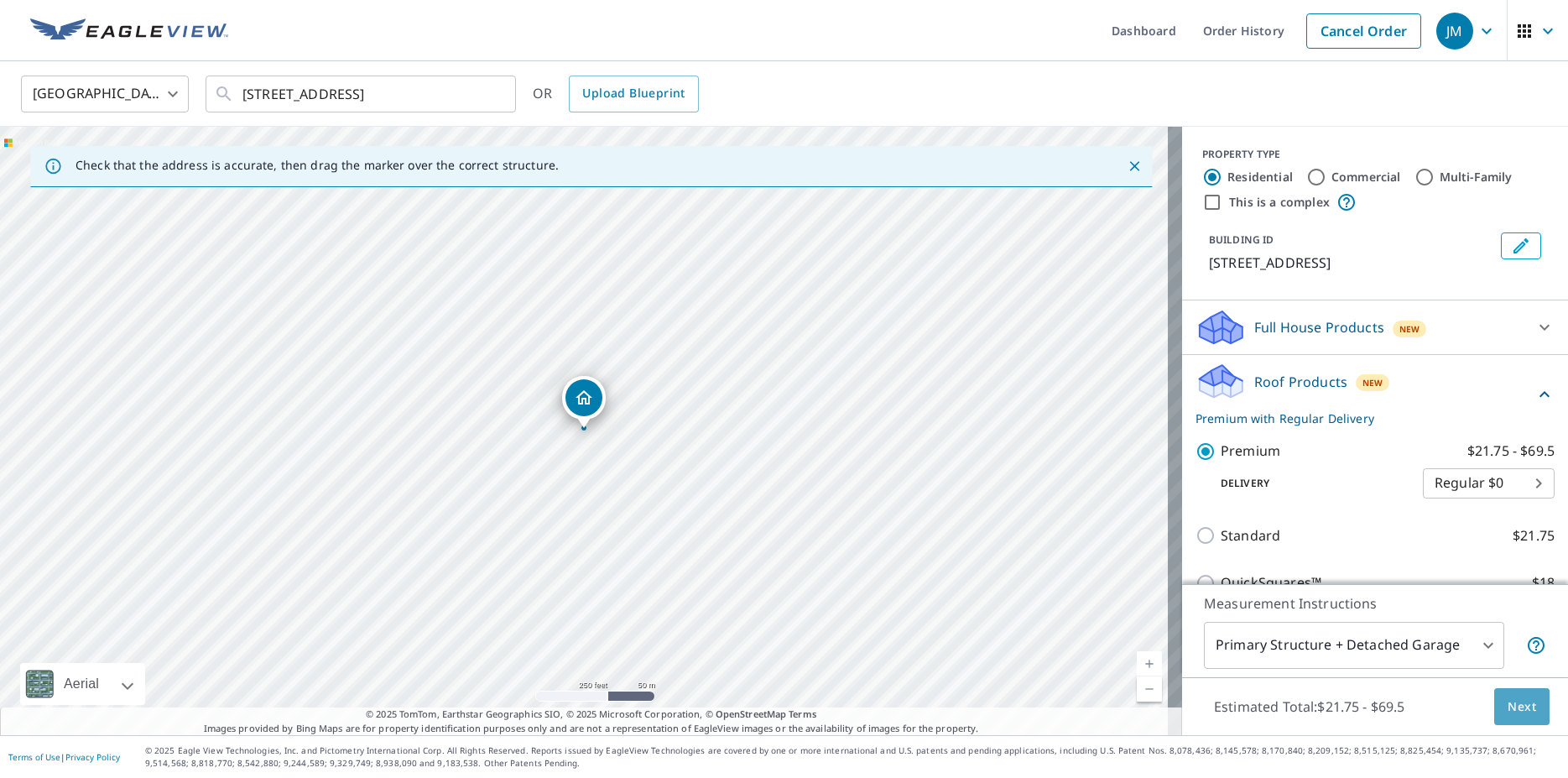
click at [1518, 707] on span "Next" at bounding box center [1521, 706] width 29 height 21
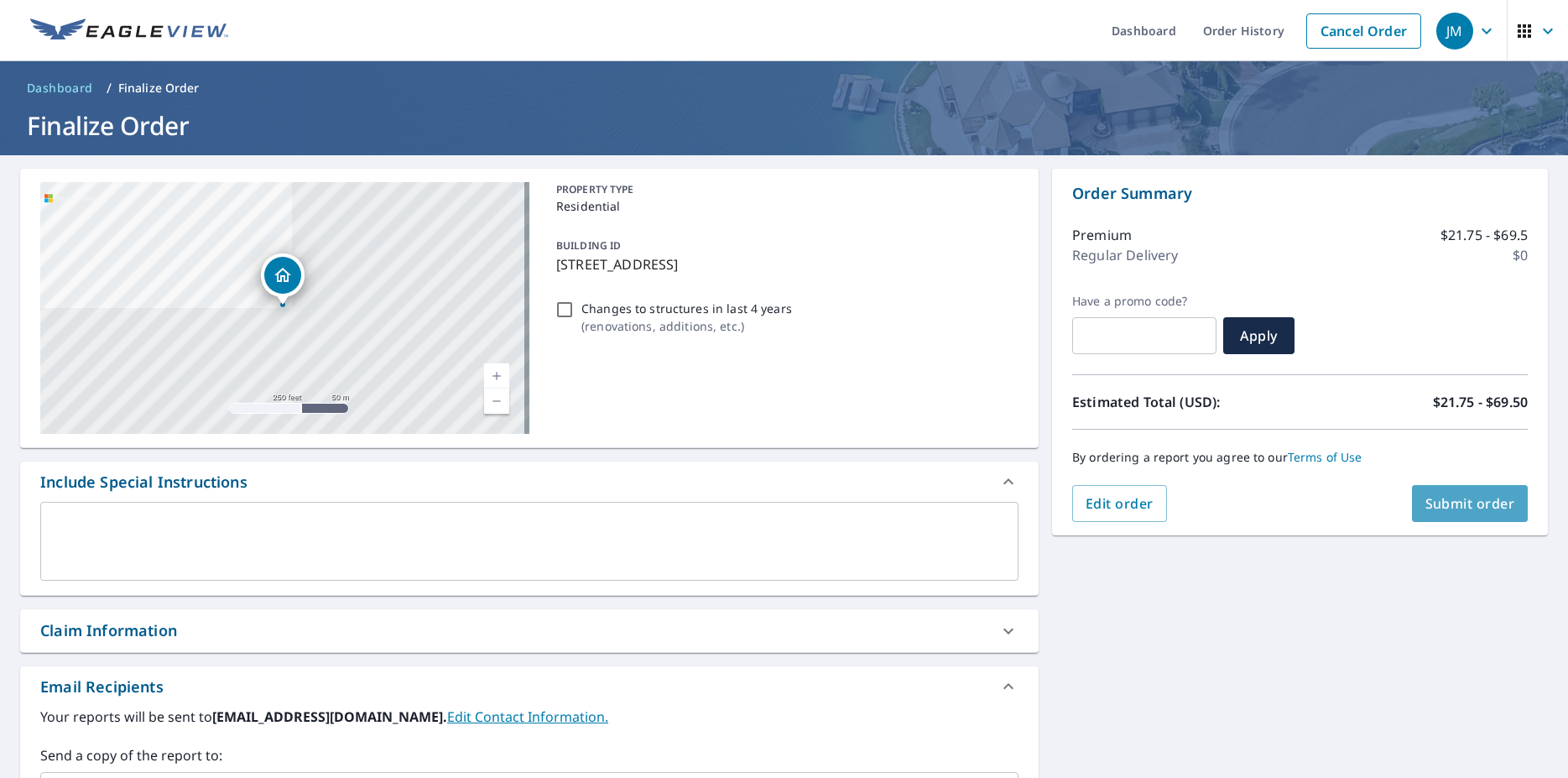
click at [1475, 502] on span "Submit order" at bounding box center [1470, 503] width 90 height 18
checkbox input "true"
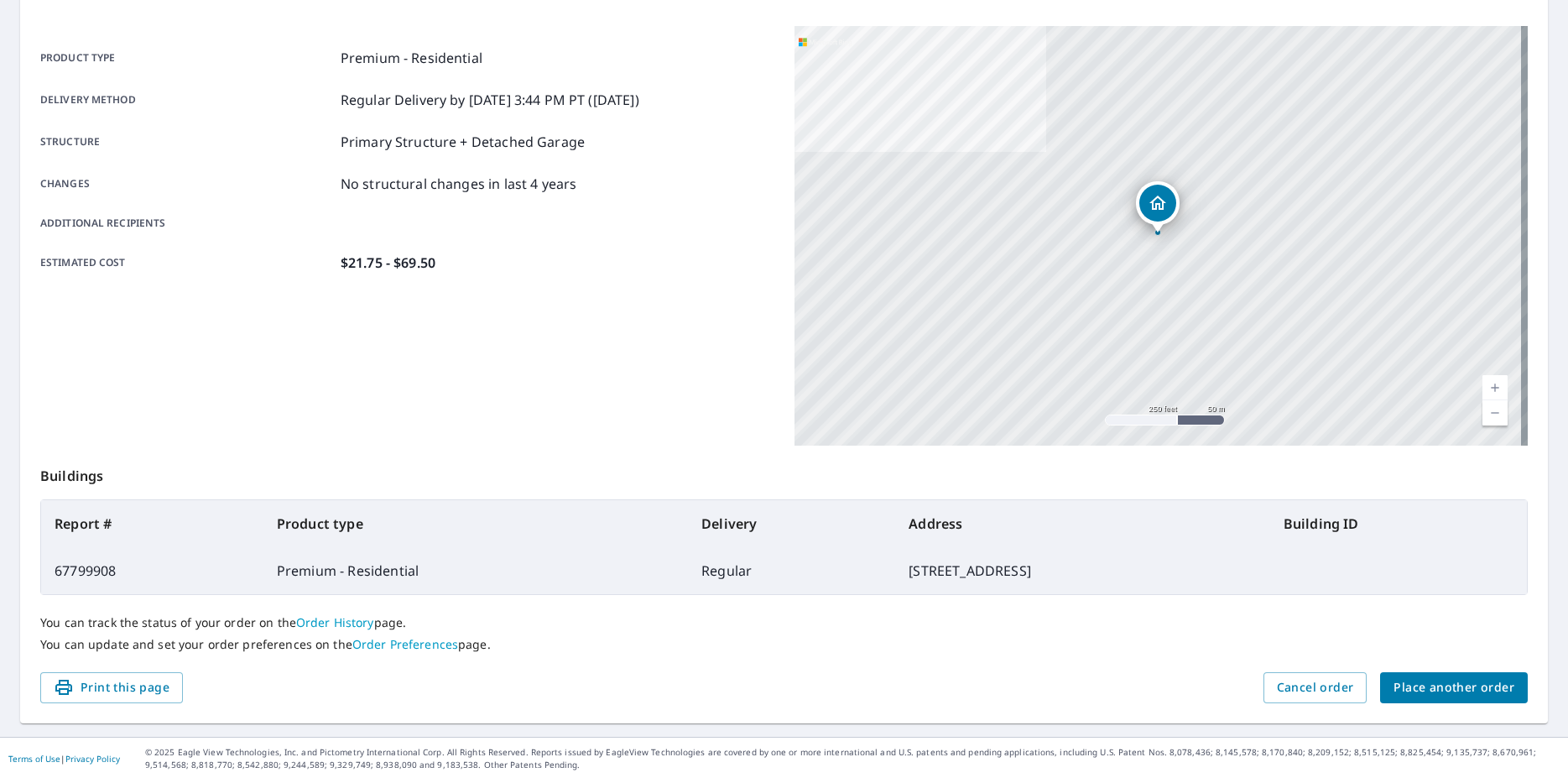
scroll to position [210, 0]
click at [1443, 682] on span "Place another order" at bounding box center [1453, 685] width 121 height 21
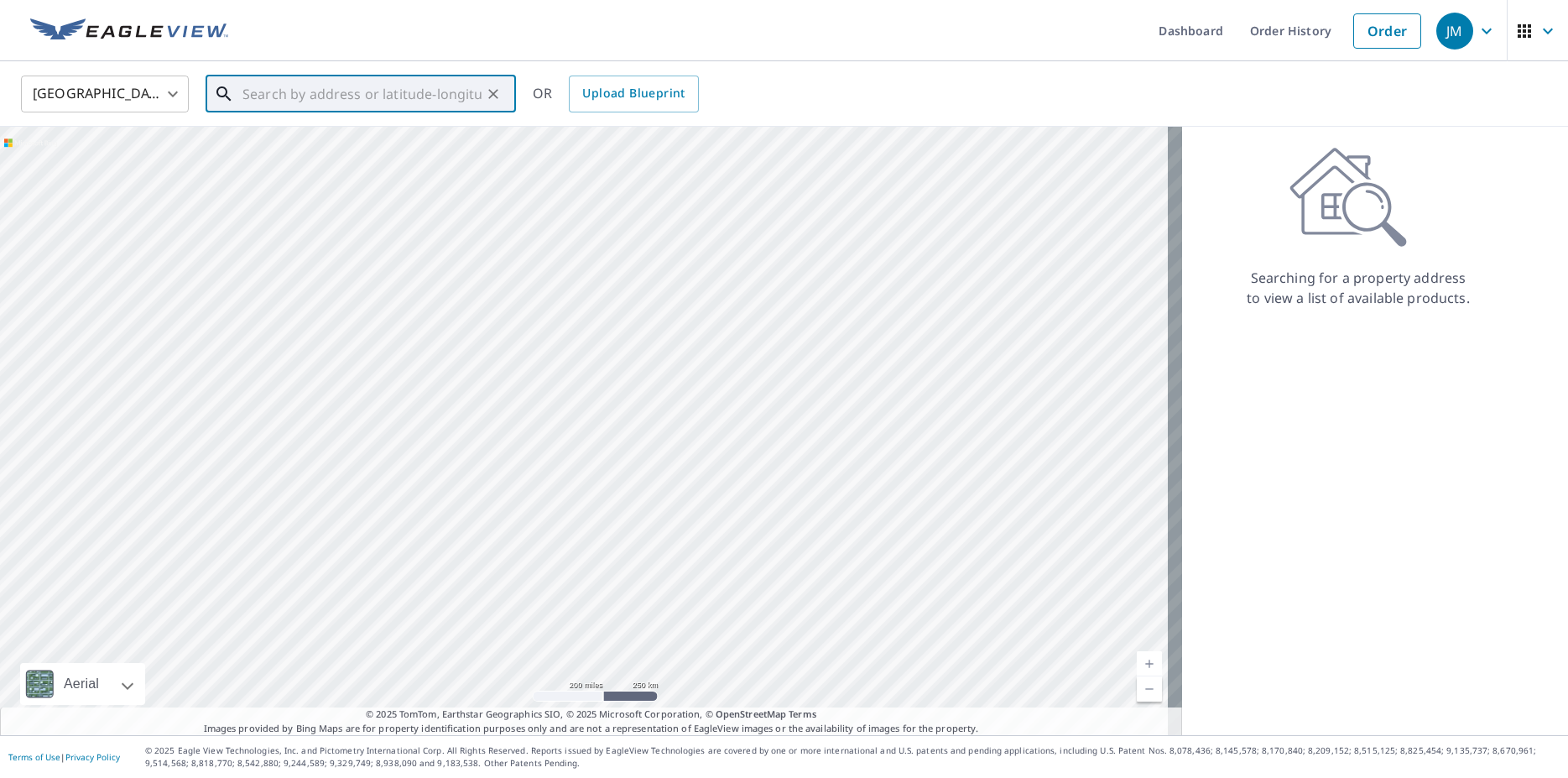
click at [297, 88] on input "text" at bounding box center [362, 94] width 239 height 47
click at [286, 159] on p "[GEOGRAPHIC_DATA]" at bounding box center [370, 161] width 263 height 17
type input "[STREET_ADDRESS]"
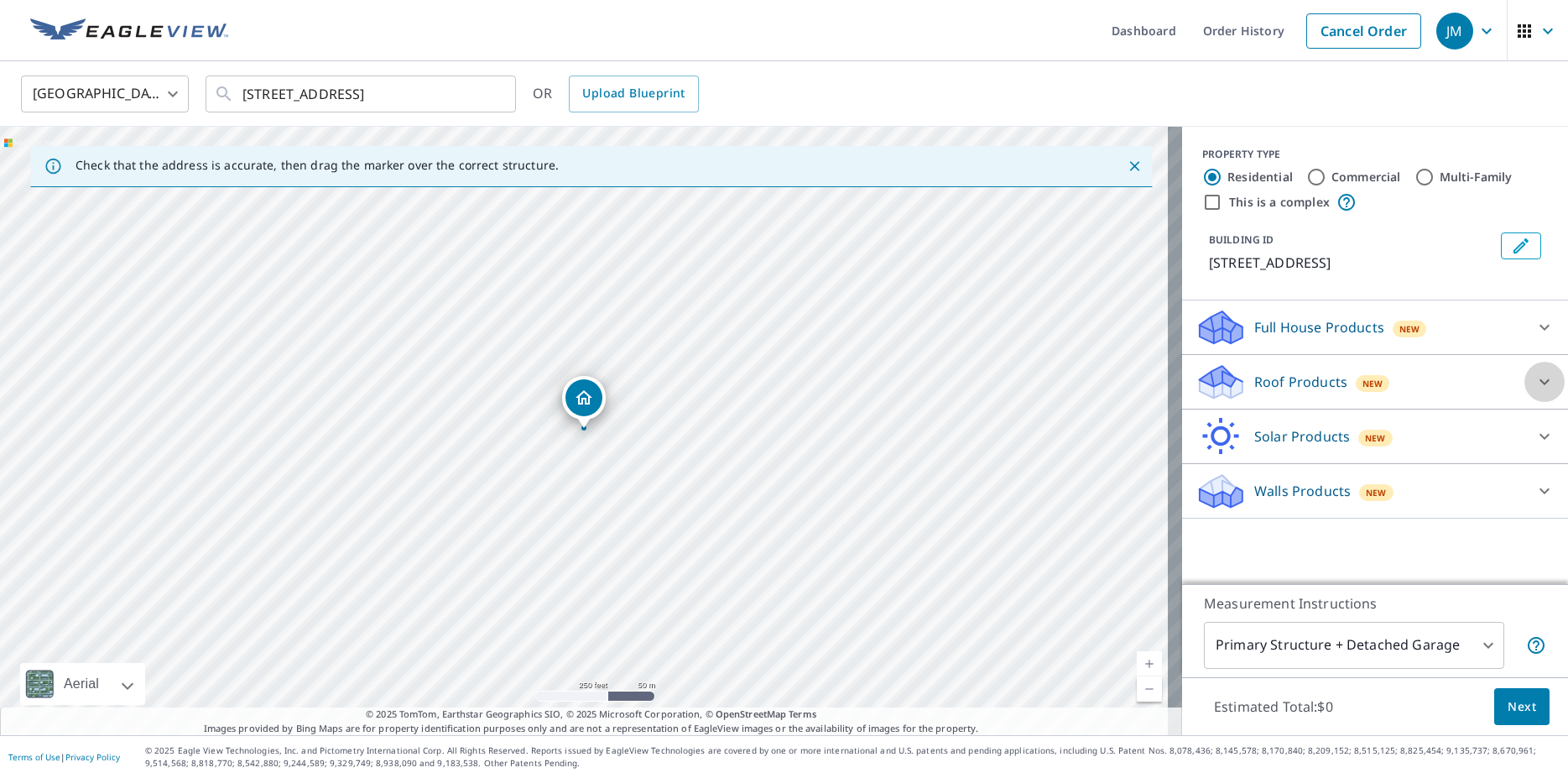
click at [1534, 376] on icon at bounding box center [1543, 381] width 20 height 20
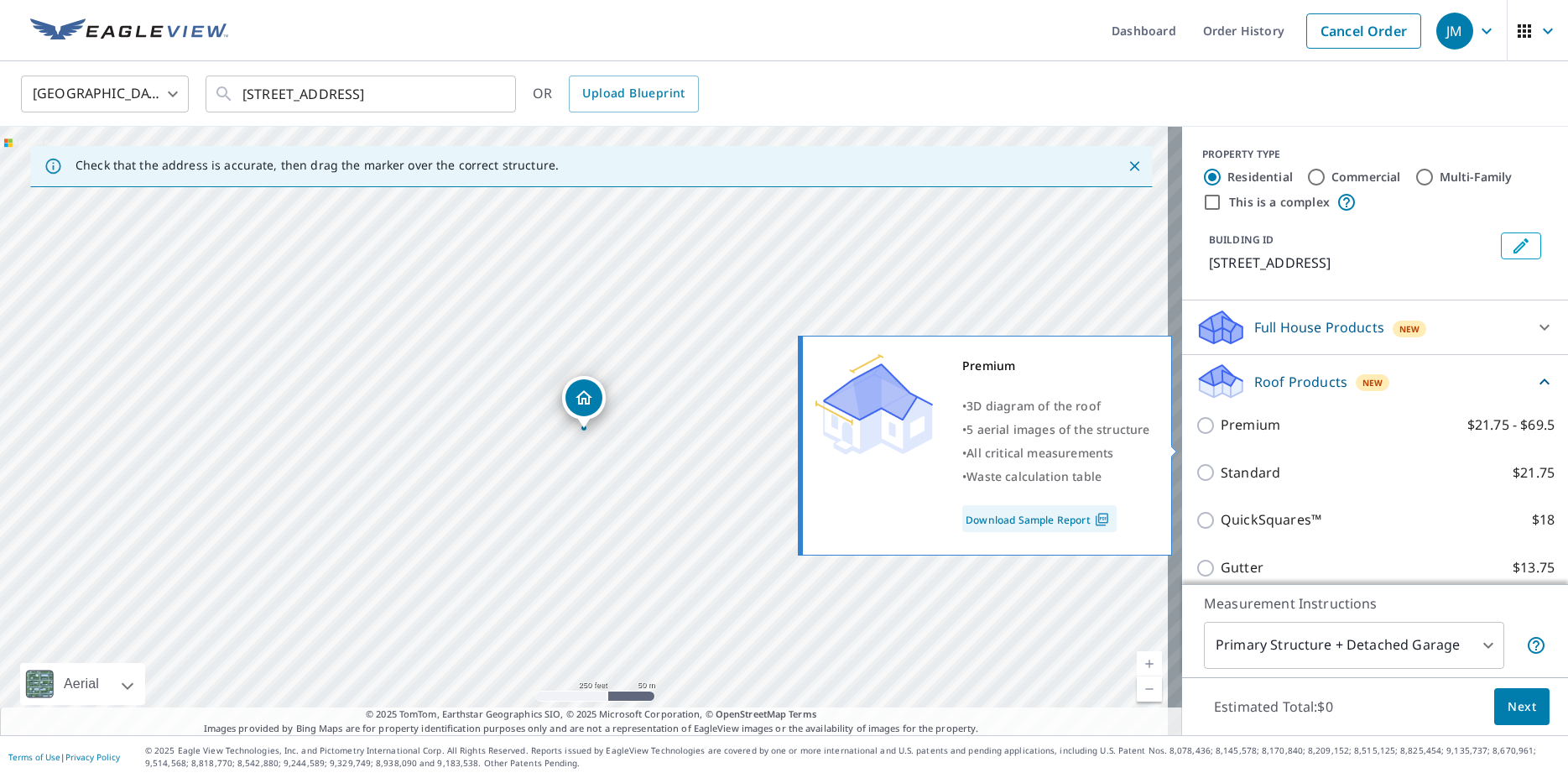
click at [1195, 435] on input "Premium $21.75 - $69.5" at bounding box center [1207, 425] width 25 height 20
checkbox input "true"
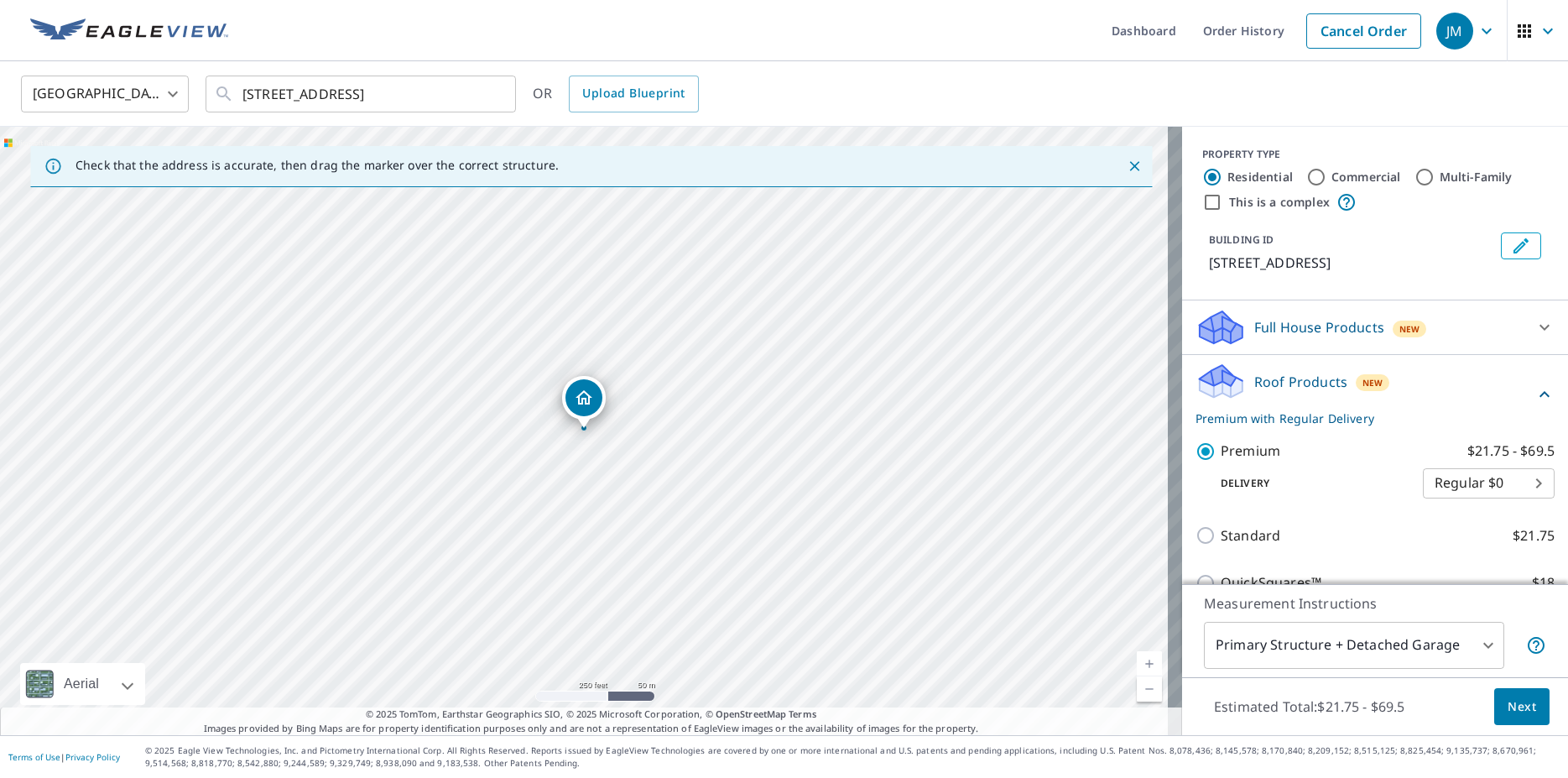
click at [1507, 705] on span "Next" at bounding box center [1521, 706] width 29 height 21
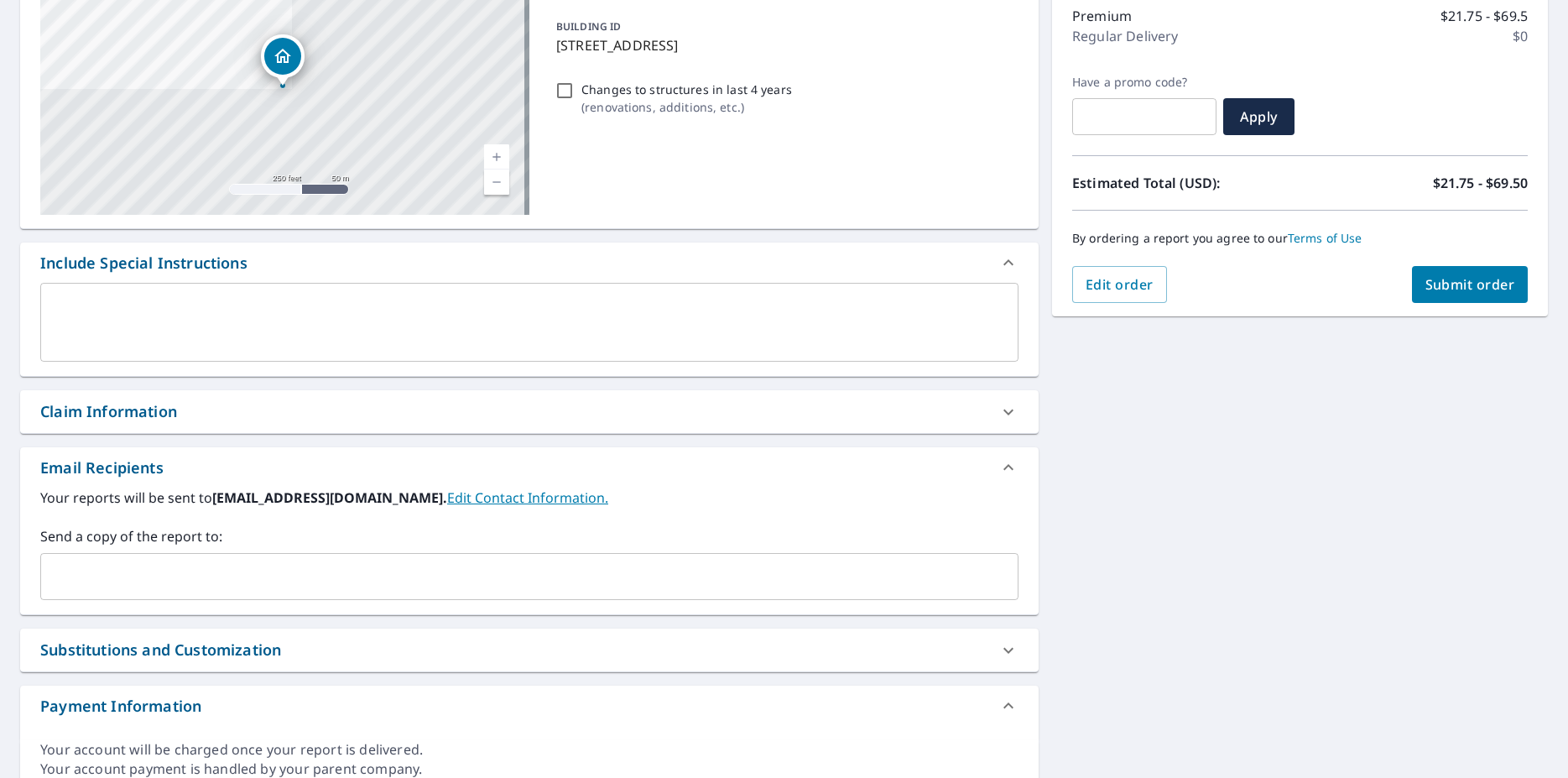
scroll to position [221, 0]
click at [1453, 275] on span "Submit order" at bounding box center [1470, 282] width 90 height 18
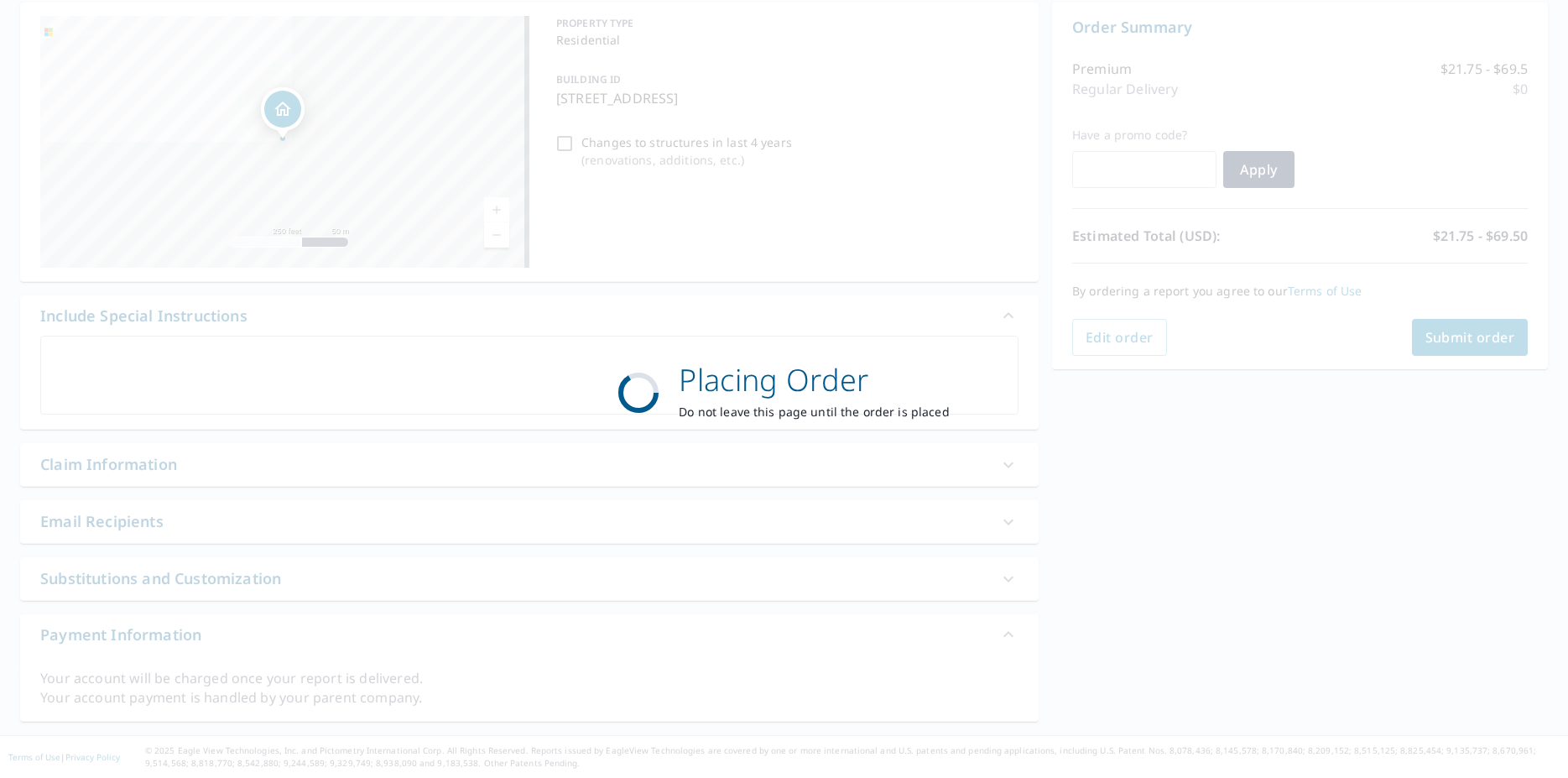
checkbox input "true"
